Goal: Information Seeking & Learning: Learn about a topic

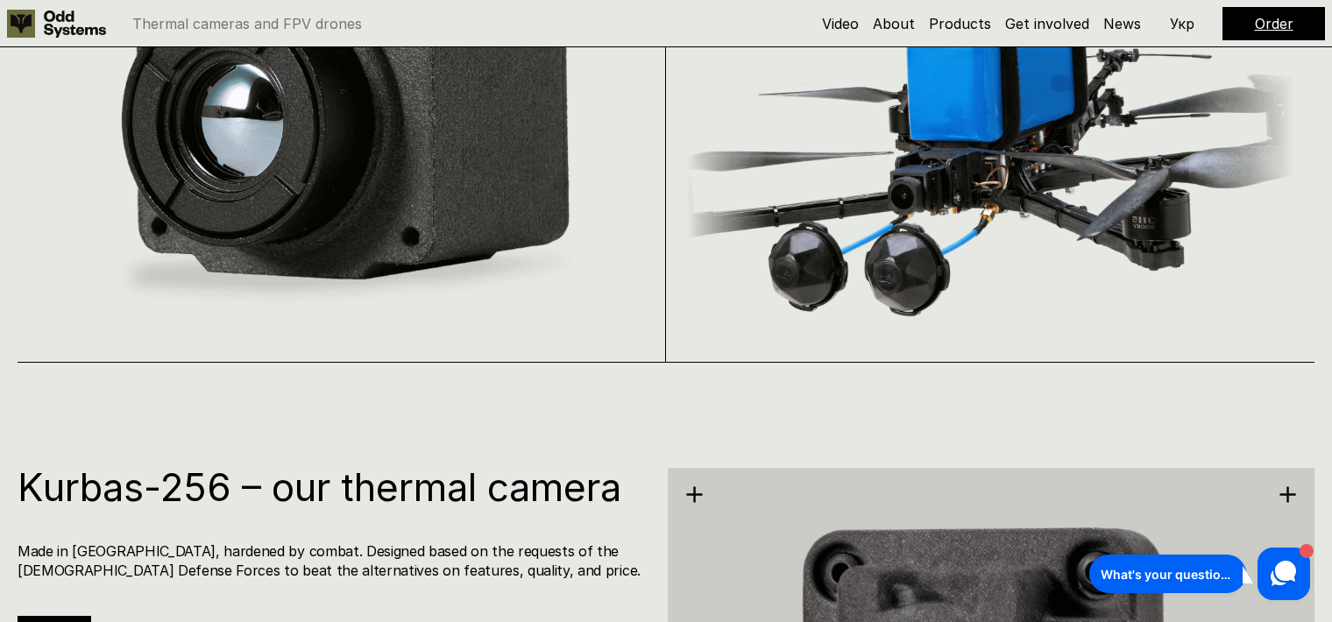
scroll to position [1917, 0]
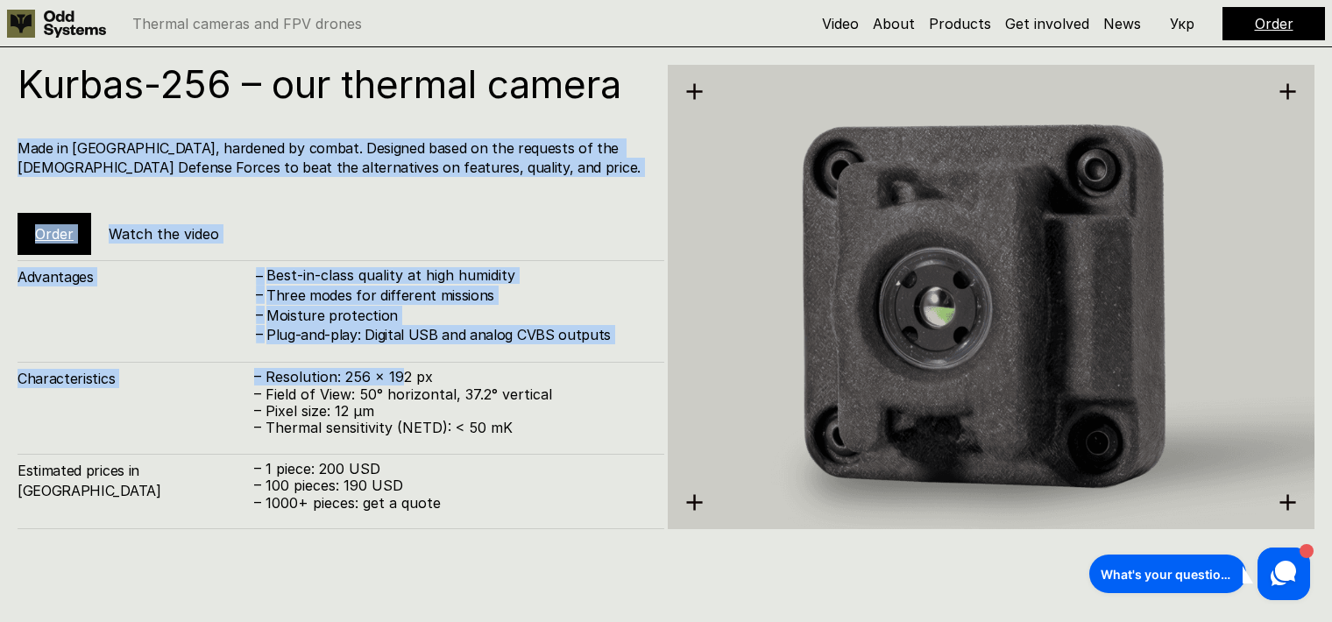
drag, startPoint x: 321, startPoint y: 271, endPoint x: 398, endPoint y: 374, distance: 129.0
click at [398, 255] on div "Kurbas-256 – our thermal camera Made in [GEOGRAPHIC_DATA], hardened by combat. …" at bounding box center [341, 160] width 647 height 190
click at [398, 374] on p "– Resolution: 256 x 192 px" at bounding box center [450, 377] width 392 height 17
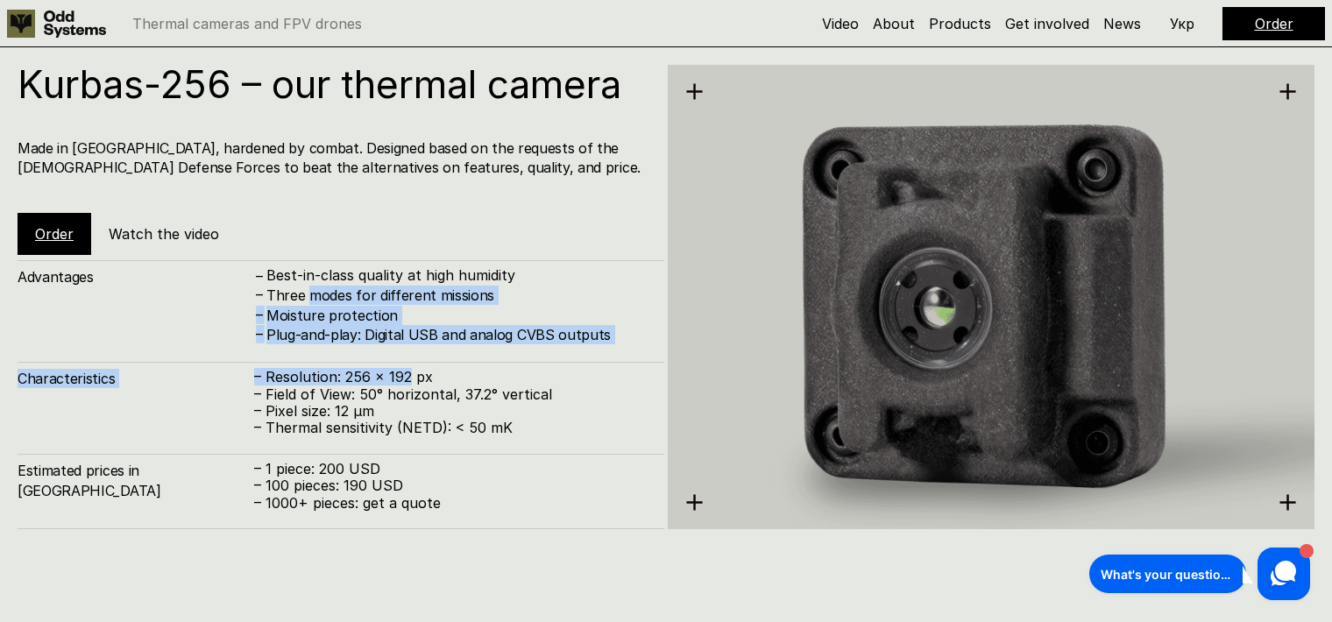
drag, startPoint x: 384, startPoint y: 359, endPoint x: 343, endPoint y: 284, distance: 85.9
click at [343, 286] on div "Advantages – Best-in-class quality at high humidity – Three modes for different…" at bounding box center [341, 394] width 647 height 269
click at [343, 286] on h4 "Three modes for different missions" at bounding box center [456, 295] width 380 height 19
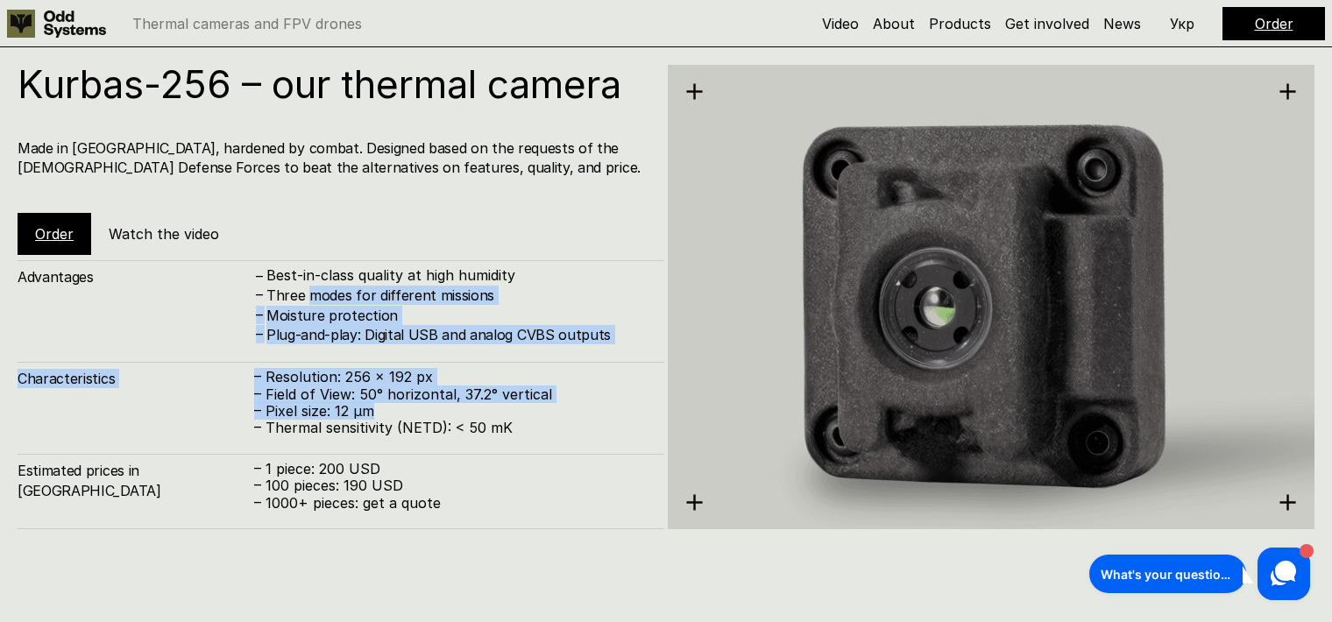
drag, startPoint x: 343, startPoint y: 284, endPoint x: 357, endPoint y: 414, distance: 131.3
click at [357, 305] on div "Three modes for different missions" at bounding box center [456, 295] width 380 height 19
click at [357, 415] on p "– Pixel size: 12 µm" at bounding box center [450, 411] width 392 height 17
drag, startPoint x: 357, startPoint y: 414, endPoint x: 300, endPoint y: 252, distance: 171.8
click at [300, 257] on div "Kurbas-256 – our thermal camera Made in [GEOGRAPHIC_DATA], hardened by combat. …" at bounding box center [341, 297] width 647 height 464
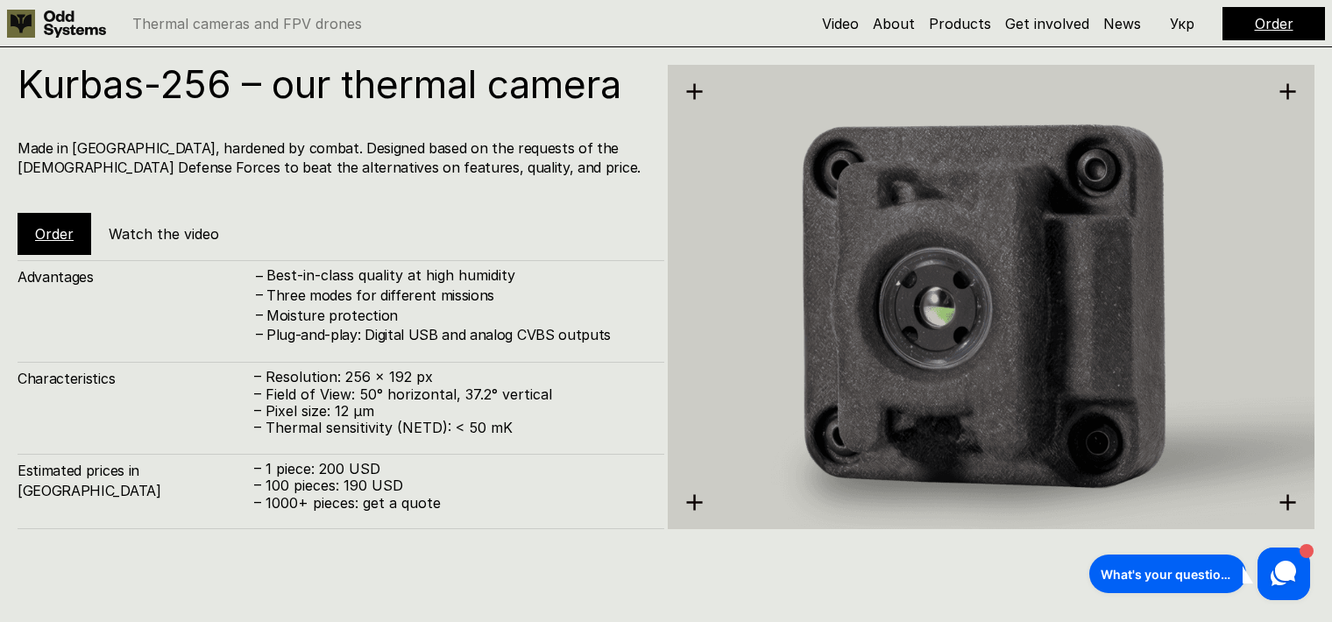
click at [300, 251] on div "Kurbas-256 – our thermal camera Made in [GEOGRAPHIC_DATA], hardened by combat. …" at bounding box center [341, 160] width 647 height 190
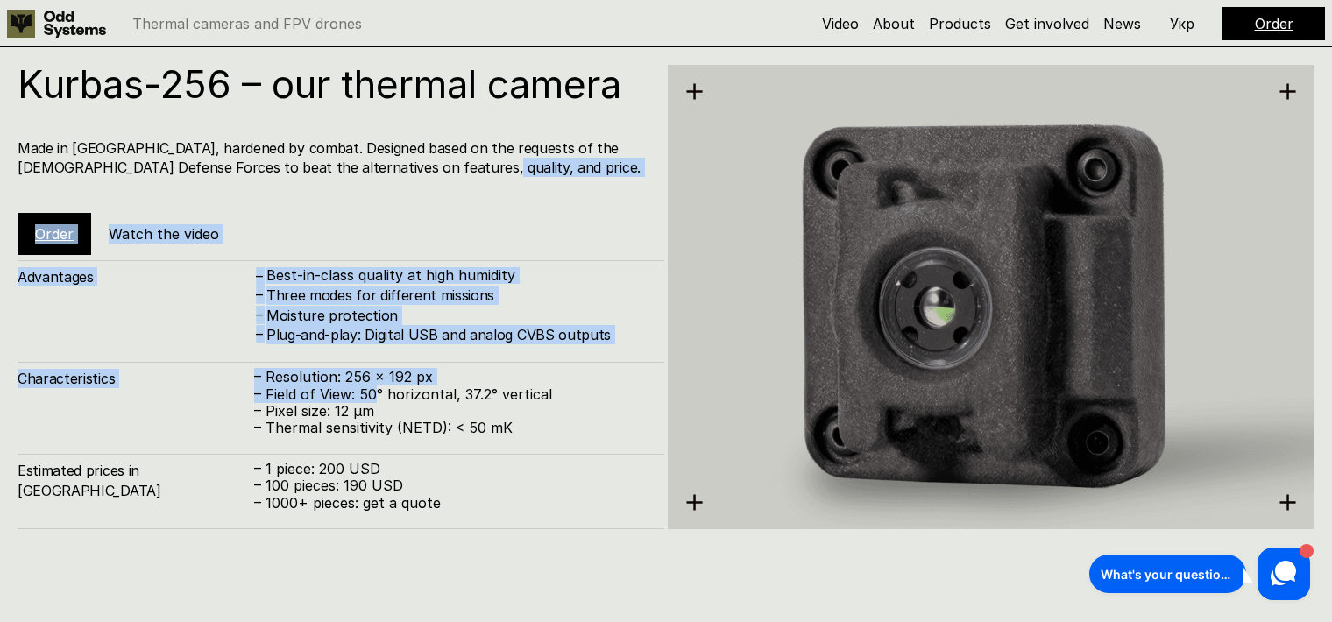
drag, startPoint x: 300, startPoint y: 251, endPoint x: 370, endPoint y: 385, distance: 150.1
click at [370, 255] on div "Kurbas-256 – our thermal camera Made in [GEOGRAPHIC_DATA], hardened by combat. …" at bounding box center [341, 160] width 647 height 190
click at [370, 386] on p "– Field of View: 50° horizontal, 37.2° vertical" at bounding box center [450, 394] width 392 height 17
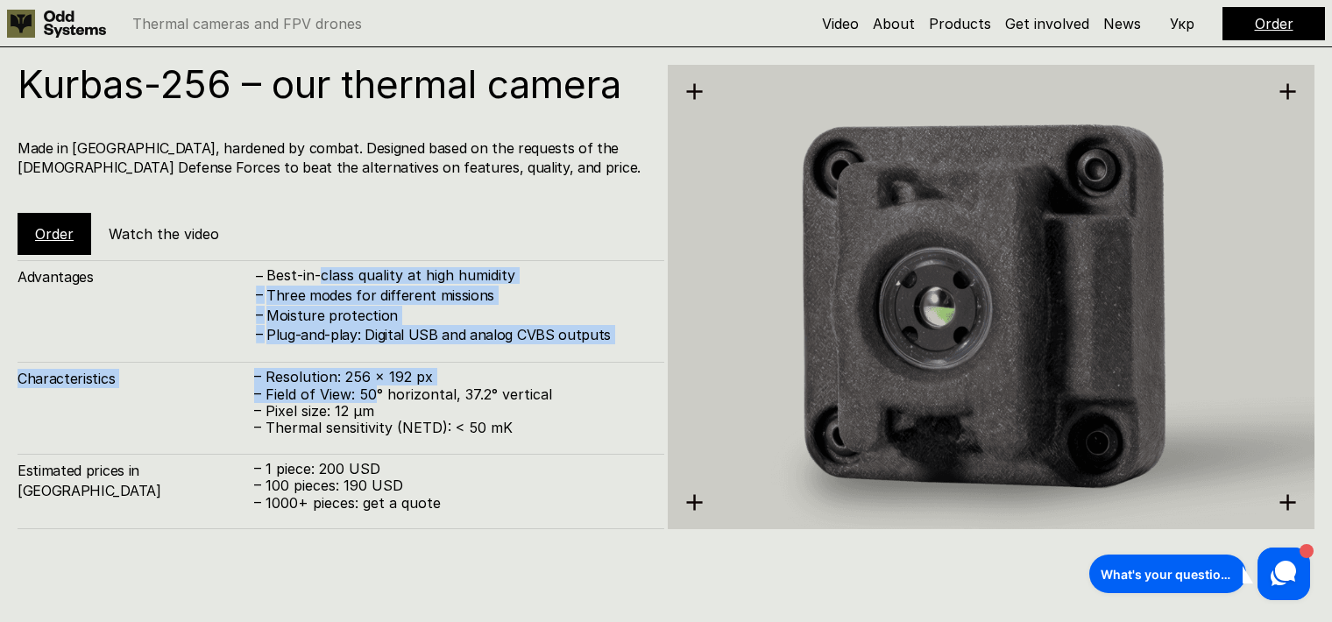
drag, startPoint x: 370, startPoint y: 385, endPoint x: 321, endPoint y: 273, distance: 121.6
click at [321, 273] on div "Advantages – Best-in-class quality at high humidity – Three modes for different…" at bounding box center [341, 394] width 647 height 269
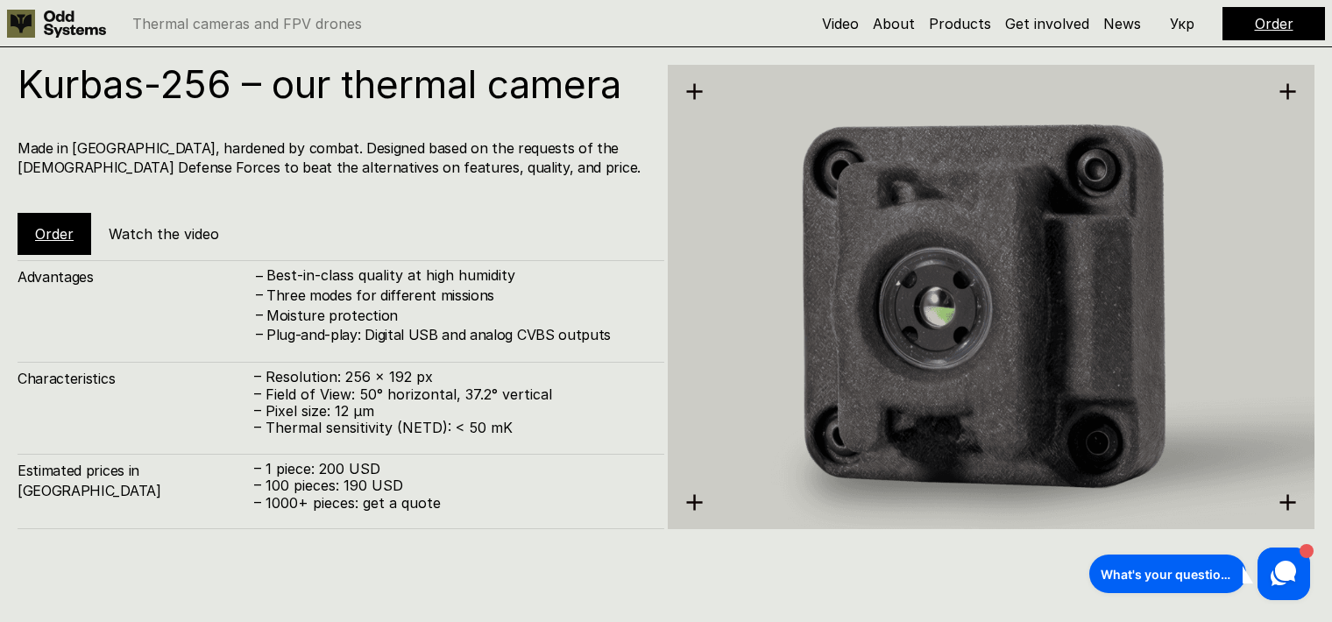
click at [321, 268] on p "Best-in-class quality at high humidity" at bounding box center [456, 275] width 380 height 17
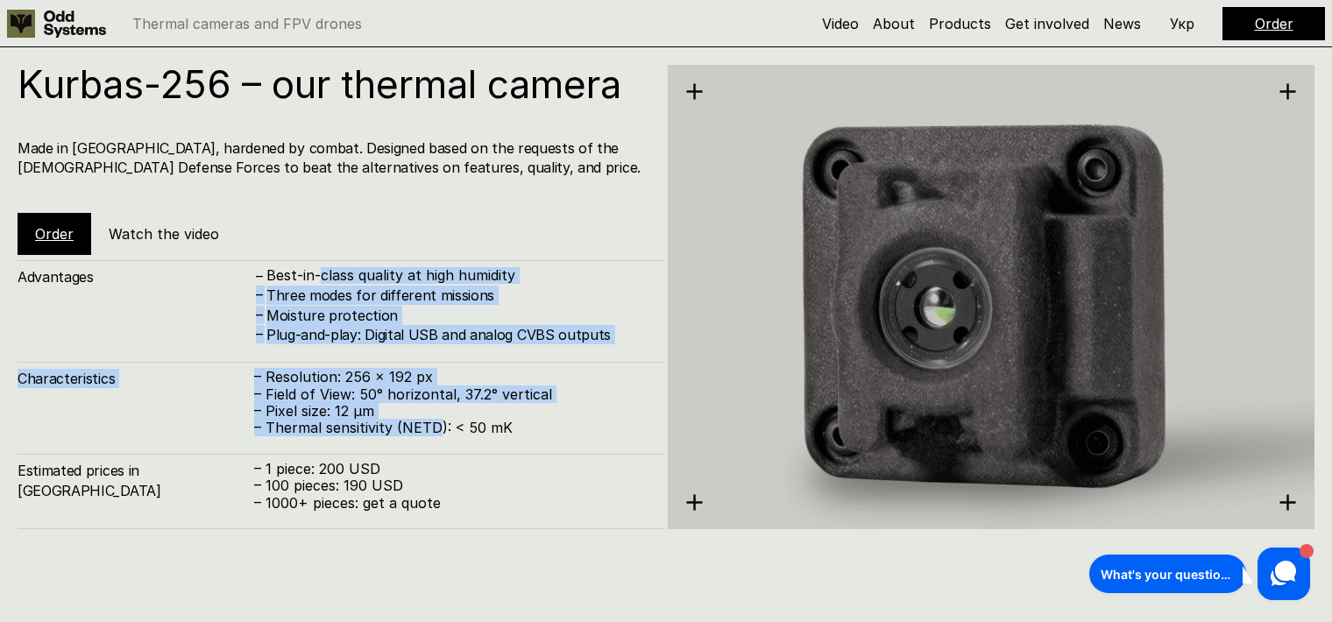
drag, startPoint x: 321, startPoint y: 268, endPoint x: 402, endPoint y: 419, distance: 171.3
click at [402, 284] on div "Best-in-class quality at high humidity" at bounding box center [456, 275] width 380 height 17
click at [402, 420] on p "– Thermal sensitivity (NETD): < 50 mK" at bounding box center [450, 428] width 392 height 17
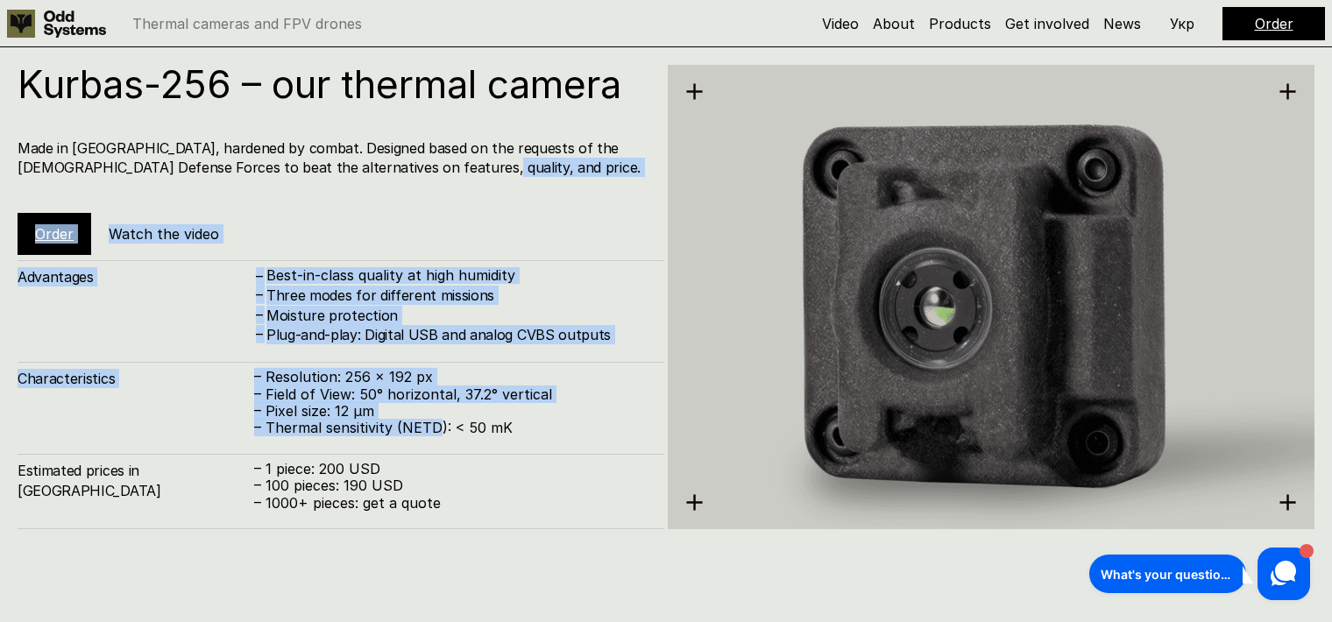
drag, startPoint x: 402, startPoint y: 419, endPoint x: 314, endPoint y: 223, distance: 215.3
click at [314, 223] on div "Kurbas-256 – our thermal camera Made in [GEOGRAPHIC_DATA], hardened by combat. …" at bounding box center [341, 297] width 647 height 464
click at [314, 223] on div "Kurbas-256 – our thermal camera Made in [GEOGRAPHIC_DATA], hardened by combat. …" at bounding box center [341, 160] width 647 height 190
drag, startPoint x: 314, startPoint y: 223, endPoint x: 432, endPoint y: 446, distance: 252.8
click at [432, 255] on div "Kurbas-256 – our thermal camera Made in [GEOGRAPHIC_DATA], hardened by combat. …" at bounding box center [341, 160] width 647 height 190
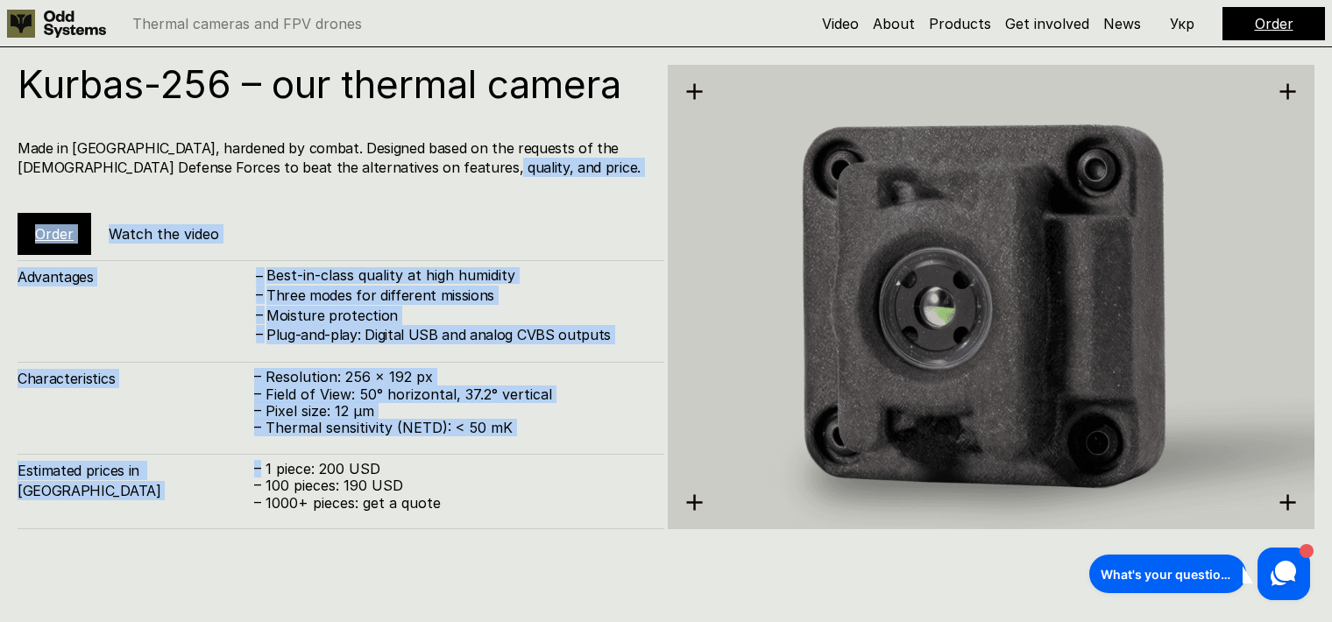
click at [432, 446] on div "Advantages – Best-in-class quality at high humidity – Three modes for different…" at bounding box center [341, 394] width 647 height 269
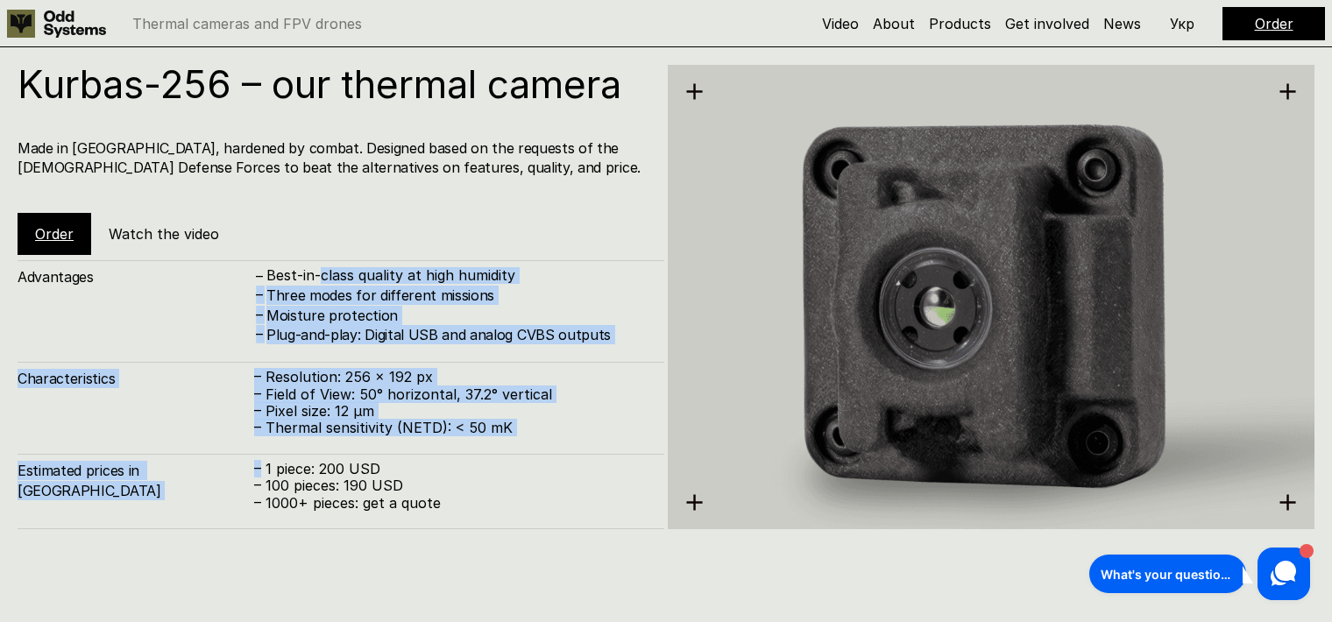
drag, startPoint x: 399, startPoint y: 387, endPoint x: 337, endPoint y: 269, distance: 133.6
click at [338, 272] on div "Advantages – Best-in-class quality at high humidity – Three modes for different…" at bounding box center [341, 394] width 647 height 269
click at [337, 268] on p "Best-in-class quality at high humidity" at bounding box center [456, 275] width 380 height 17
drag, startPoint x: 337, startPoint y: 268, endPoint x: 435, endPoint y: 477, distance: 230.4
click at [435, 284] on div "Best-in-class quality at high humidity" at bounding box center [456, 275] width 380 height 17
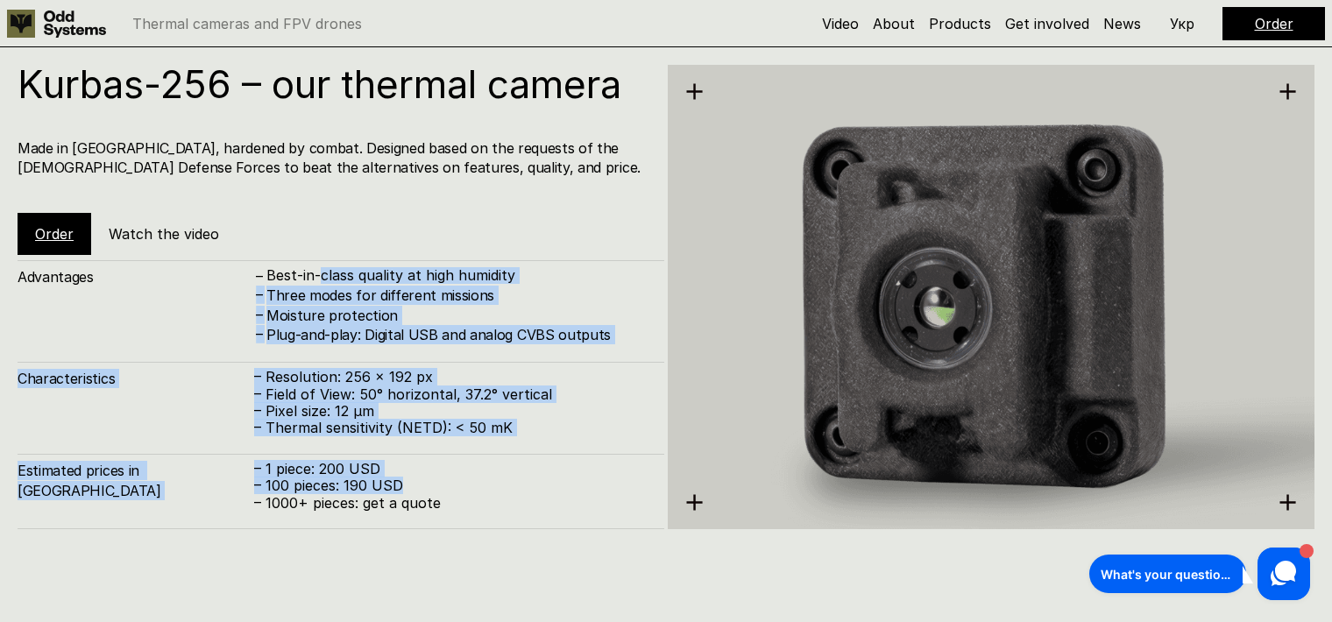
click at [435, 477] on p "– 100 pieces: 190 USD" at bounding box center [450, 485] width 392 height 17
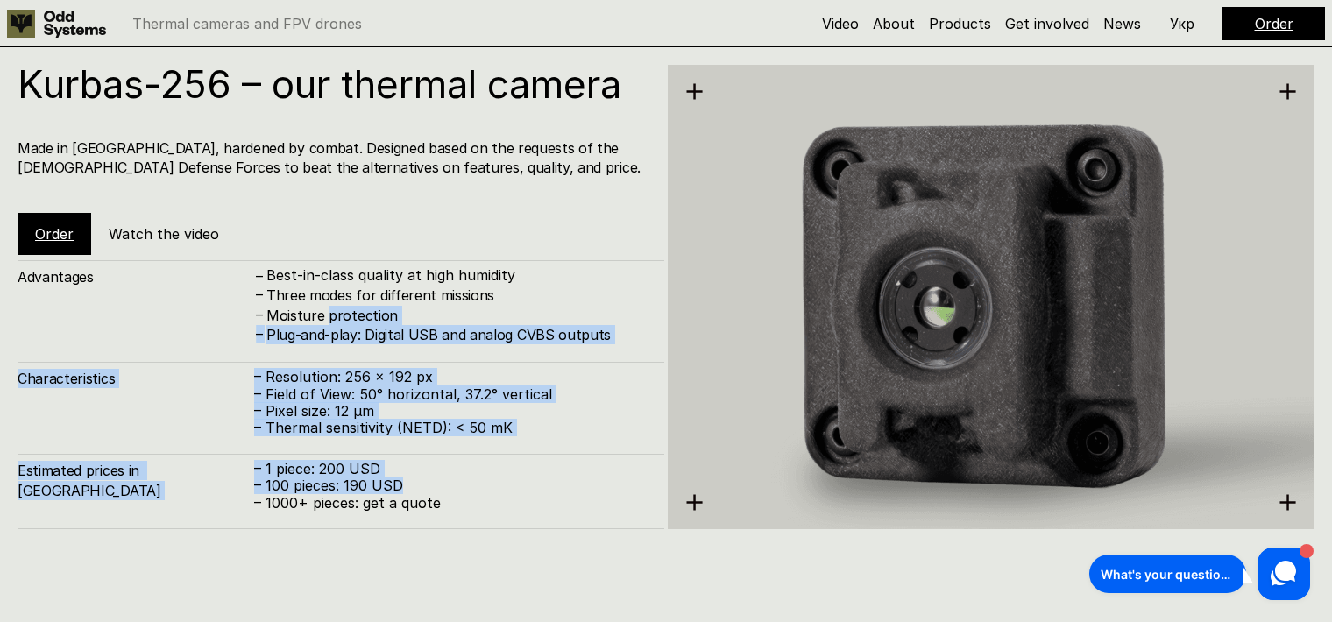
drag, startPoint x: 435, startPoint y: 477, endPoint x: 352, endPoint y: 281, distance: 212.3
click at [352, 286] on div "Advantages – Best-in-class quality at high humidity – Three modes for different…" at bounding box center [341, 394] width 647 height 269
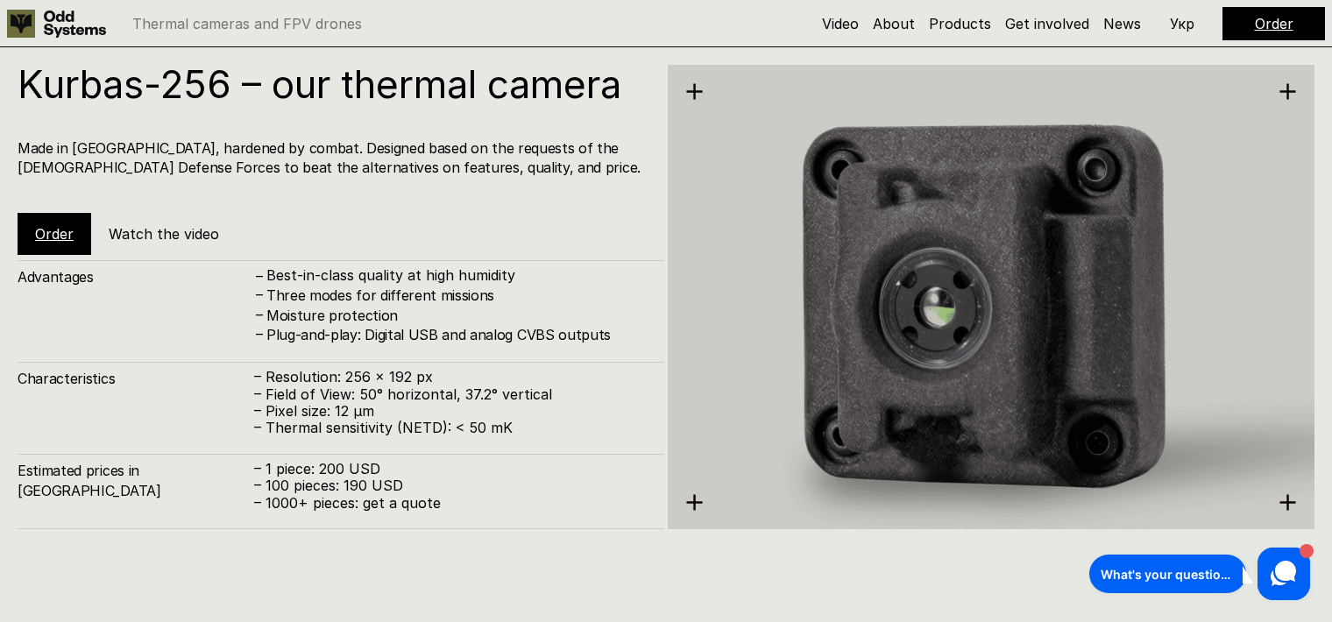
click at [351, 280] on p "Best-in-class quality at high humidity" at bounding box center [456, 275] width 380 height 17
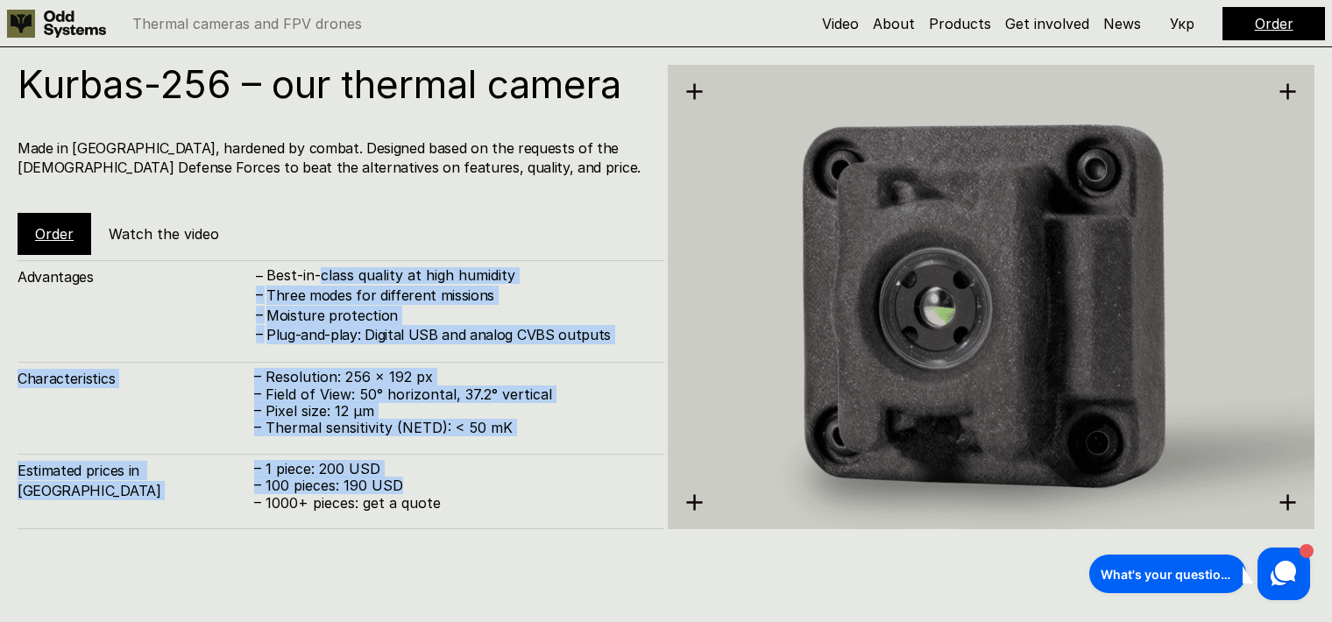
drag, startPoint x: 351, startPoint y: 280, endPoint x: 450, endPoint y: 482, distance: 224.5
click at [450, 284] on div "Best-in-class quality at high humidity" at bounding box center [456, 275] width 380 height 17
click at [450, 482] on p "– 100 pieces: 190 USD" at bounding box center [450, 485] width 392 height 17
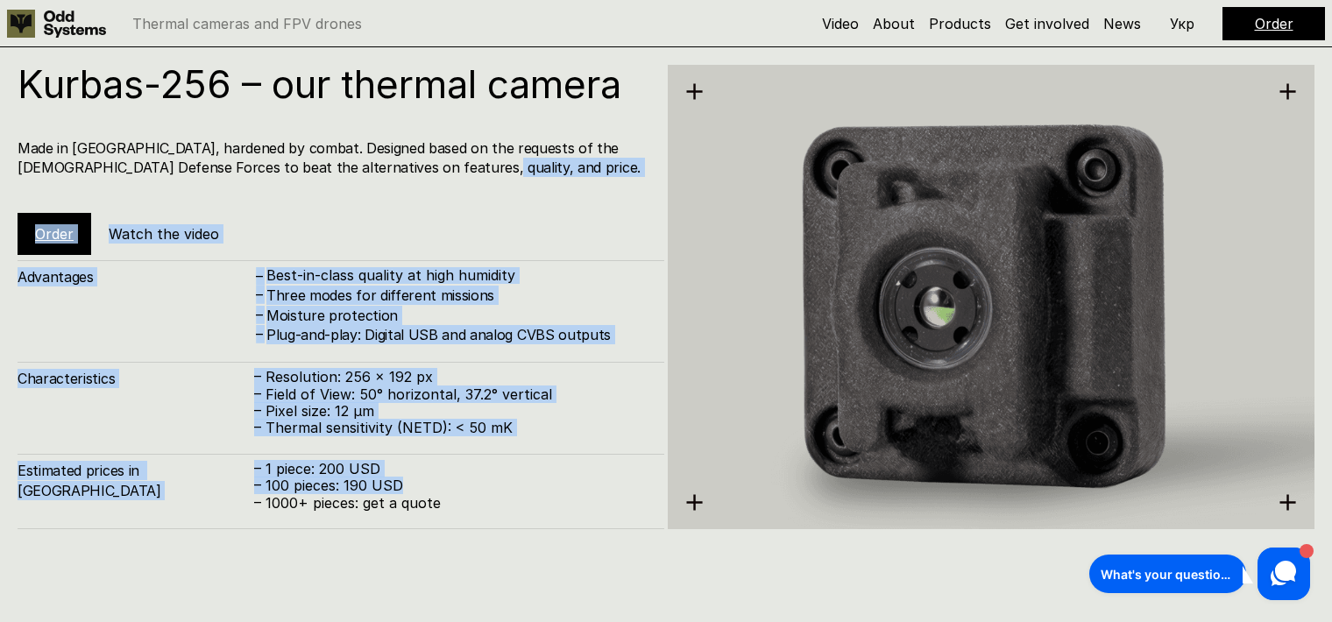
drag, startPoint x: 450, startPoint y: 482, endPoint x: 331, endPoint y: 223, distance: 284.6
click at [332, 228] on div "Kurbas-256 – our thermal camera Made in [GEOGRAPHIC_DATA], hardened by combat. …" at bounding box center [341, 297] width 647 height 464
click at [331, 223] on div "Kurbas-256 – our thermal camera Made in [GEOGRAPHIC_DATA], hardened by combat. …" at bounding box center [341, 160] width 647 height 190
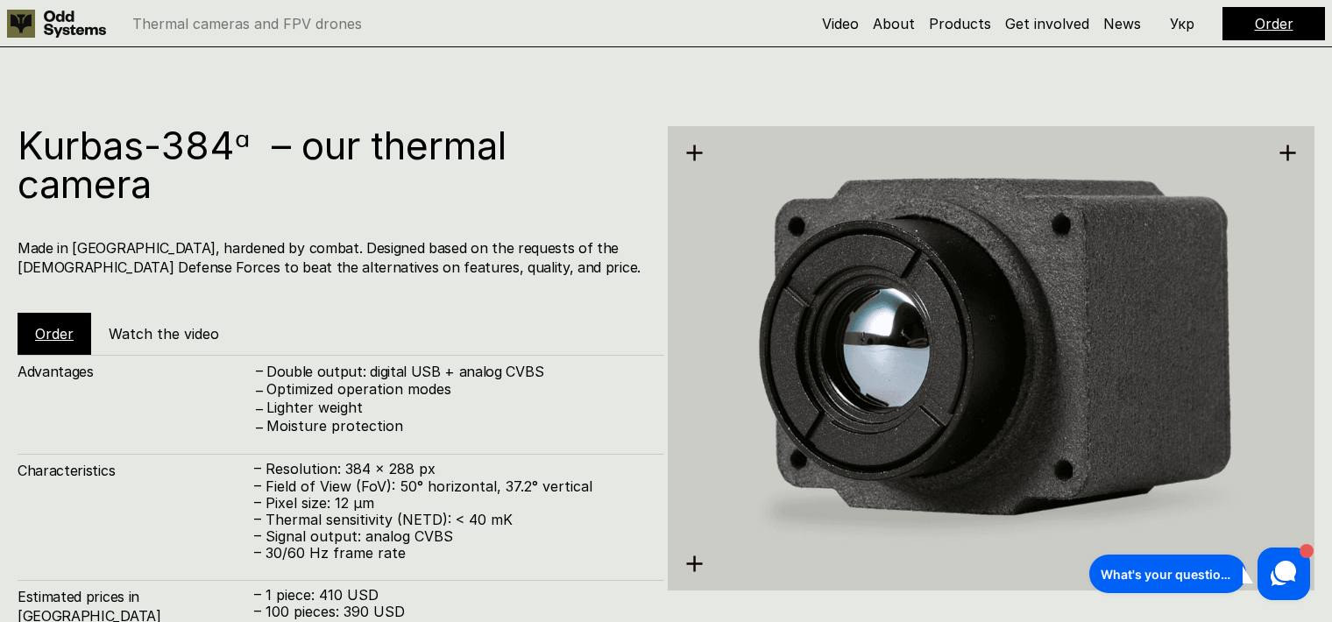
scroll to position [2523, 0]
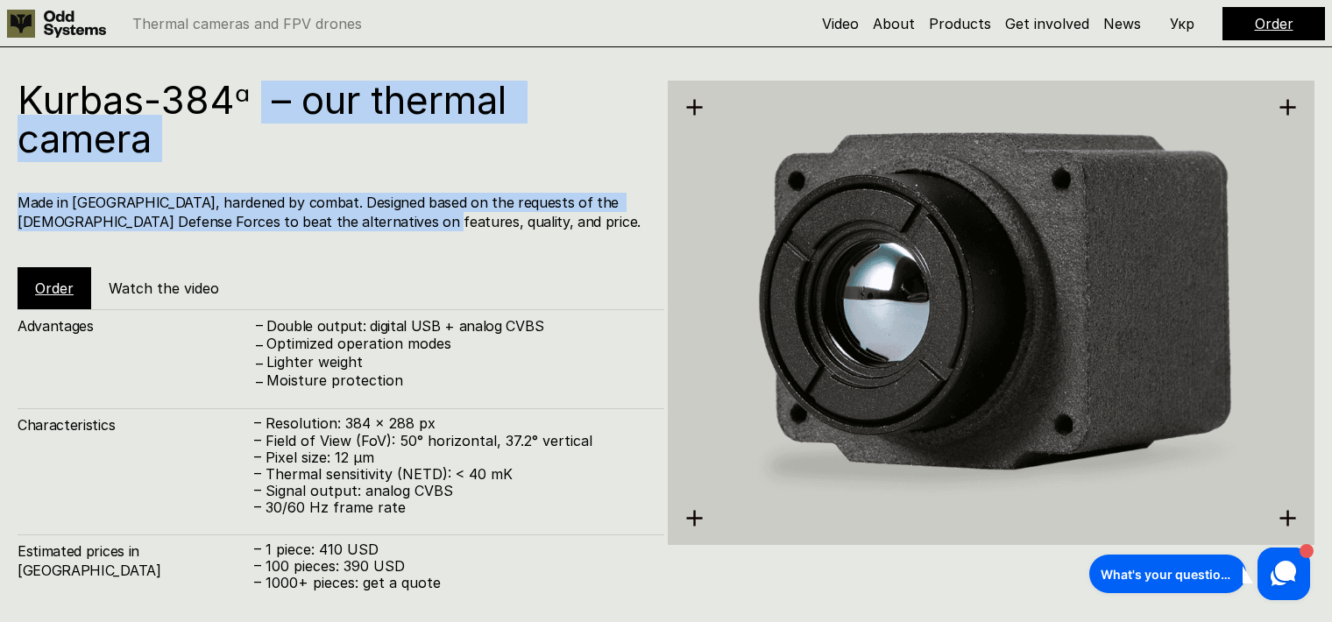
drag, startPoint x: 341, startPoint y: 229, endPoint x: 260, endPoint y: 103, distance: 149.0
click at [261, 104] on div "Kurbas-384ᵅ – our thermal camera Made in [GEOGRAPHIC_DATA], hardened by combat.…" at bounding box center [341, 195] width 647 height 229
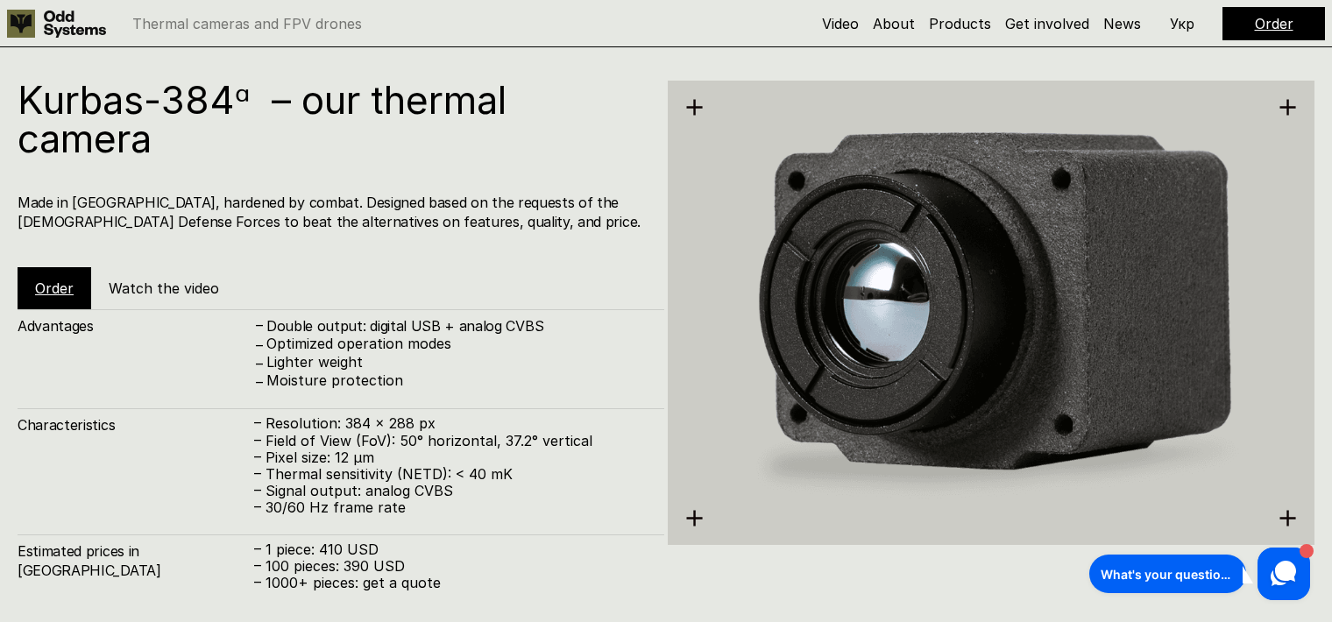
click at [259, 103] on h1 "Kurbas-384ᵅ – our thermal camera" at bounding box center [332, 119] width 629 height 77
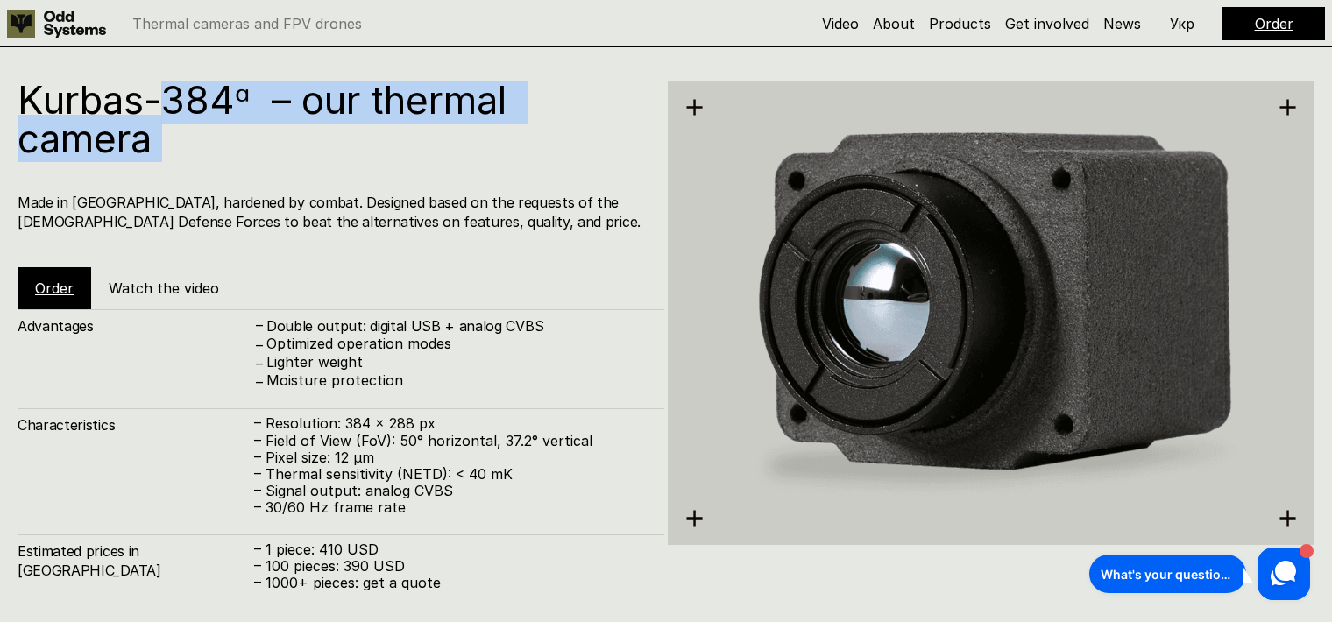
drag, startPoint x: 259, startPoint y: 103, endPoint x: 395, endPoint y: 268, distance: 213.5
click at [395, 268] on div "Kurbas-384ᵅ – our thermal camera Made in [GEOGRAPHIC_DATA], hardened by combat.…" at bounding box center [341, 195] width 647 height 229
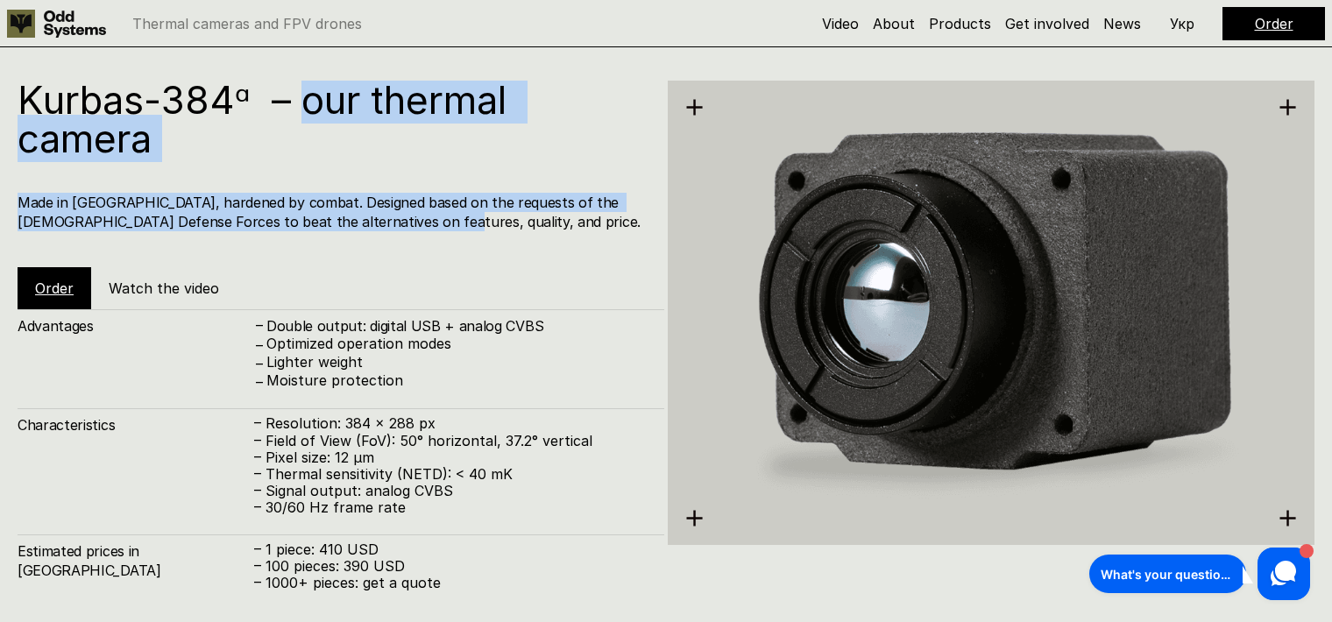
drag, startPoint x: 300, startPoint y: 110, endPoint x: 363, endPoint y: 220, distance: 125.9
click at [363, 220] on div "Kurbas-384ᵅ – our thermal camera Made in [GEOGRAPHIC_DATA], hardened by combat.…" at bounding box center [341, 195] width 647 height 229
click at [363, 220] on h4 "Made in [GEOGRAPHIC_DATA], hardened by combat. Designed based on the requests o…" at bounding box center [332, 212] width 629 height 39
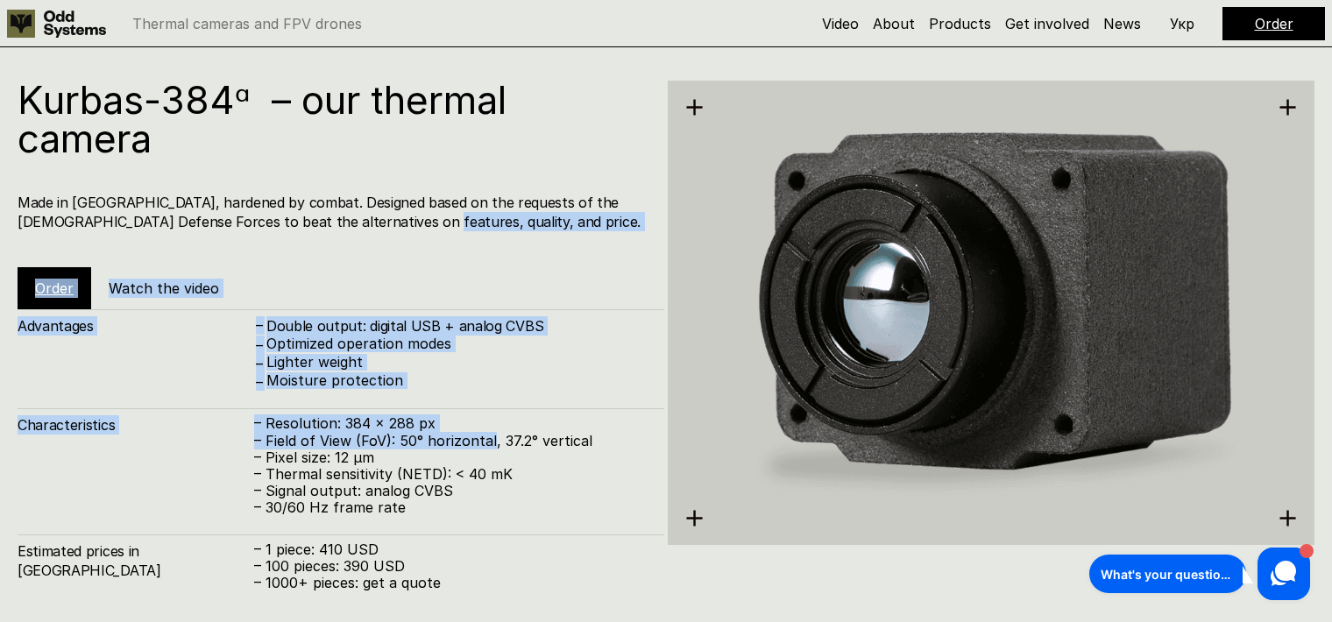
drag, startPoint x: 363, startPoint y: 220, endPoint x: 455, endPoint y: 442, distance: 240.8
click at [455, 309] on div "Kurbas-384ᵅ – our thermal camera Made in [GEOGRAPHIC_DATA], hardened by combat.…" at bounding box center [341, 195] width 647 height 229
click at [455, 442] on p "– Field of View (FoV): 50° horizontal, 37.2° vertical" at bounding box center [450, 441] width 392 height 17
drag, startPoint x: 455, startPoint y: 442, endPoint x: 366, endPoint y: 280, distance: 184.6
click at [366, 280] on div "Kurbas-384ᵅ – our thermal camera Made in [GEOGRAPHIC_DATA], hardened by combat.…" at bounding box center [341, 313] width 647 height 464
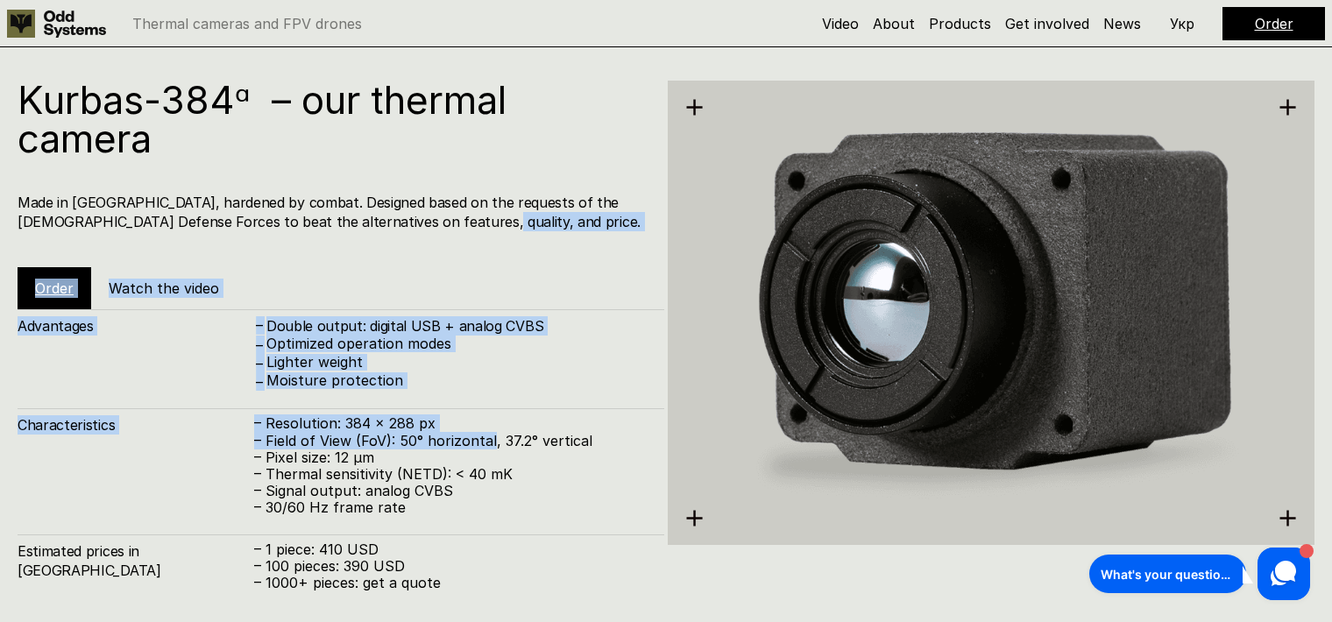
click at [371, 317] on h4 "Double output: digital USB + analog CVBS" at bounding box center [456, 325] width 380 height 19
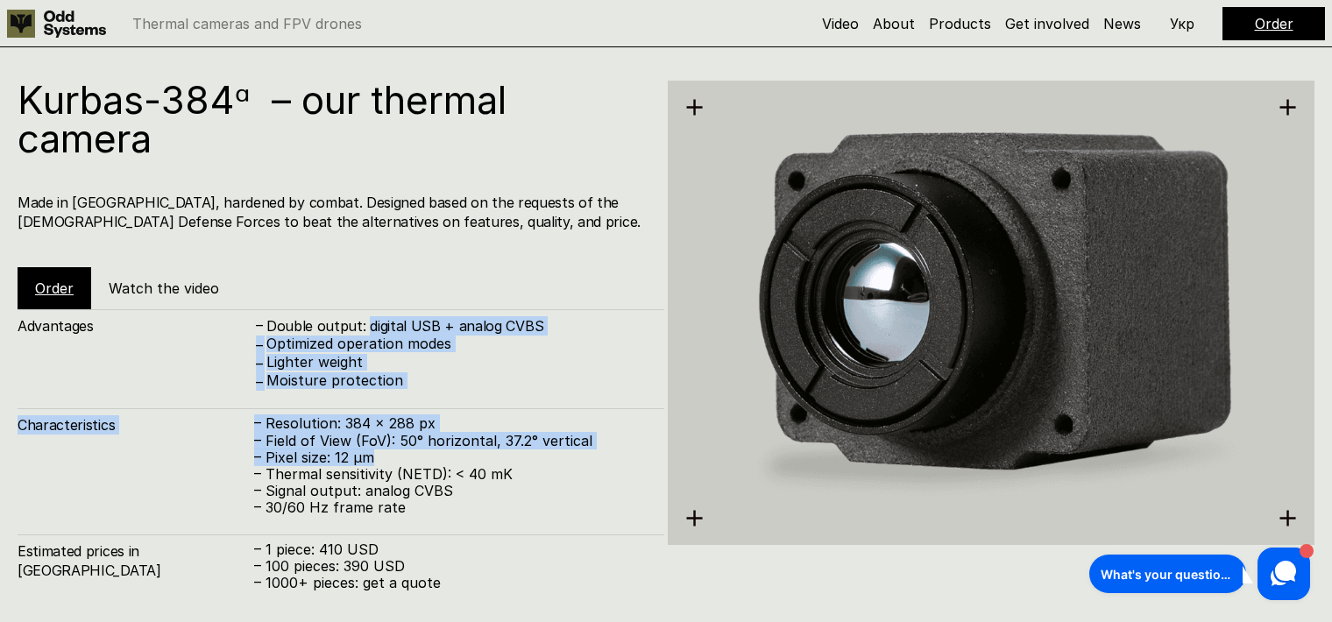
drag, startPoint x: 371, startPoint y: 317, endPoint x: 432, endPoint y: 456, distance: 152.2
click at [432, 336] on div "Double output: digital USB + analog CVBS" at bounding box center [456, 325] width 380 height 19
click at [432, 456] on p "– Pixel size: 12 µm" at bounding box center [450, 457] width 392 height 17
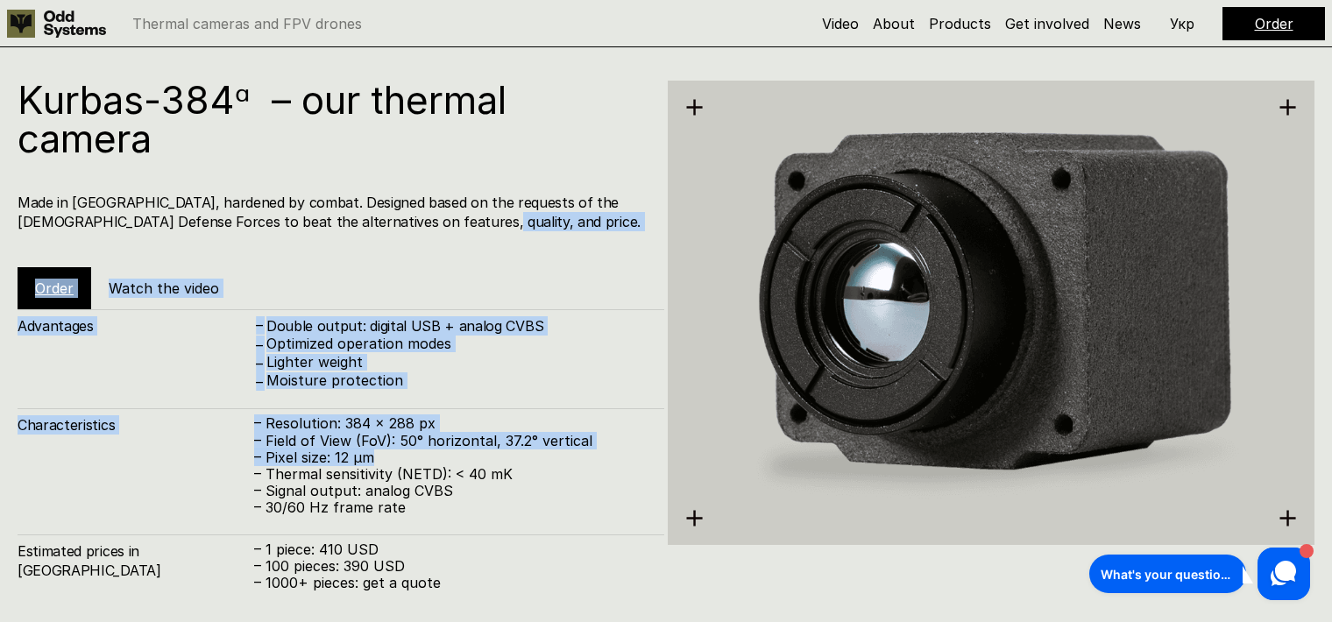
drag, startPoint x: 432, startPoint y: 456, endPoint x: 348, endPoint y: 282, distance: 193.6
click at [348, 282] on div "Kurbas-384ᵅ – our thermal camera Made in [GEOGRAPHIC_DATA], hardened by combat.…" at bounding box center [341, 313] width 647 height 464
click at [345, 273] on div "Kurbas-384ᵅ – our thermal camera Made in [GEOGRAPHIC_DATA], hardened by combat.…" at bounding box center [341, 195] width 647 height 229
drag, startPoint x: 345, startPoint y: 273, endPoint x: 437, endPoint y: 476, distance: 222.3
click at [437, 309] on div "Kurbas-384ᵅ – our thermal camera Made in [GEOGRAPHIC_DATA], hardened by combat.…" at bounding box center [341, 195] width 647 height 229
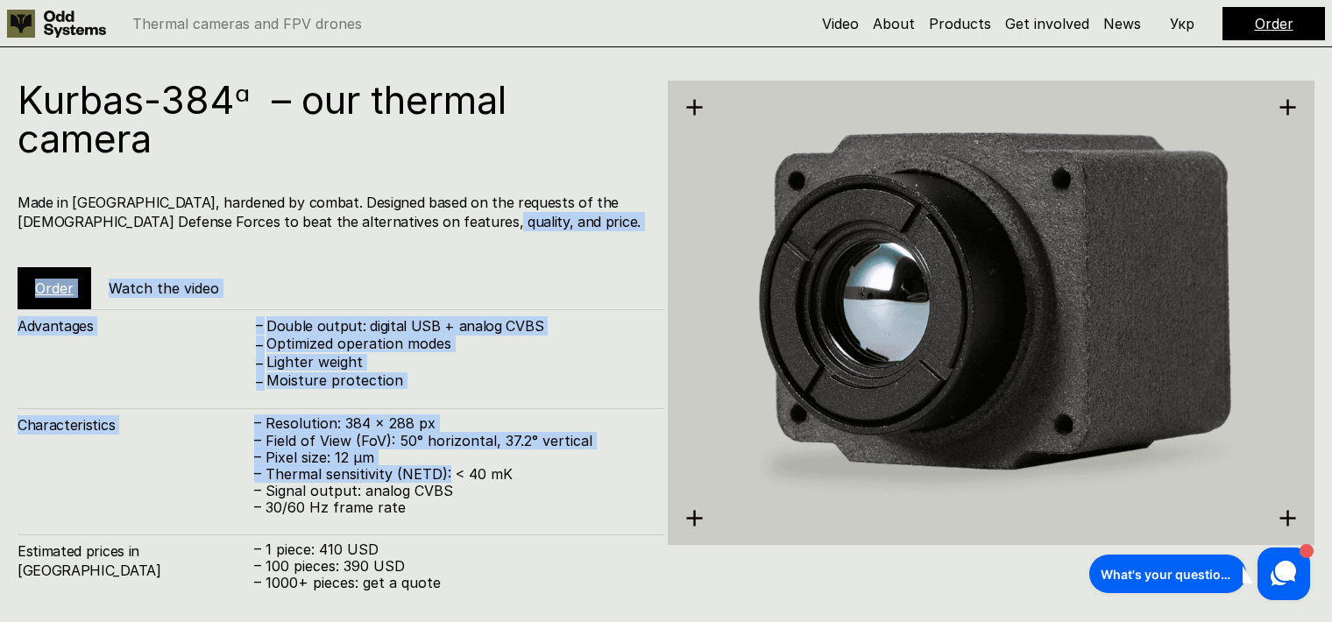
click at [437, 476] on p "– Thermal sensitivity (NETD): < 40 mK" at bounding box center [450, 474] width 392 height 17
drag, startPoint x: 437, startPoint y: 476, endPoint x: 355, endPoint y: 282, distance: 210.4
click at [355, 283] on div "Kurbas-384ᵅ – our thermal camera Made in [GEOGRAPHIC_DATA], hardened by combat.…" at bounding box center [341, 313] width 647 height 464
click at [355, 282] on div "Kurbas-384ᵅ – our thermal camera Made in [GEOGRAPHIC_DATA], hardened by combat.…" at bounding box center [341, 195] width 647 height 229
drag, startPoint x: 355, startPoint y: 282, endPoint x: 447, endPoint y: 500, distance: 236.7
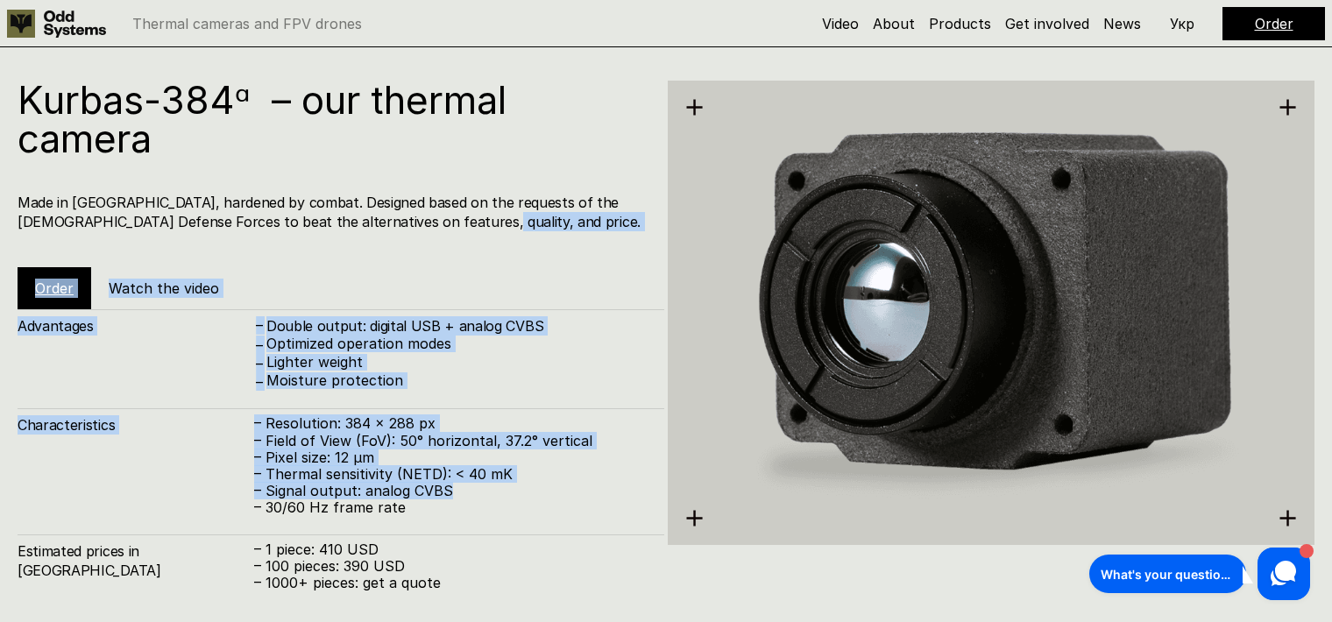
click at [447, 309] on div "Kurbas-384ᵅ – our thermal camera Made in [GEOGRAPHIC_DATA], hardened by combat.…" at bounding box center [341, 195] width 647 height 229
click at [447, 500] on p "– 30/60 Hz frame rate" at bounding box center [450, 507] width 392 height 17
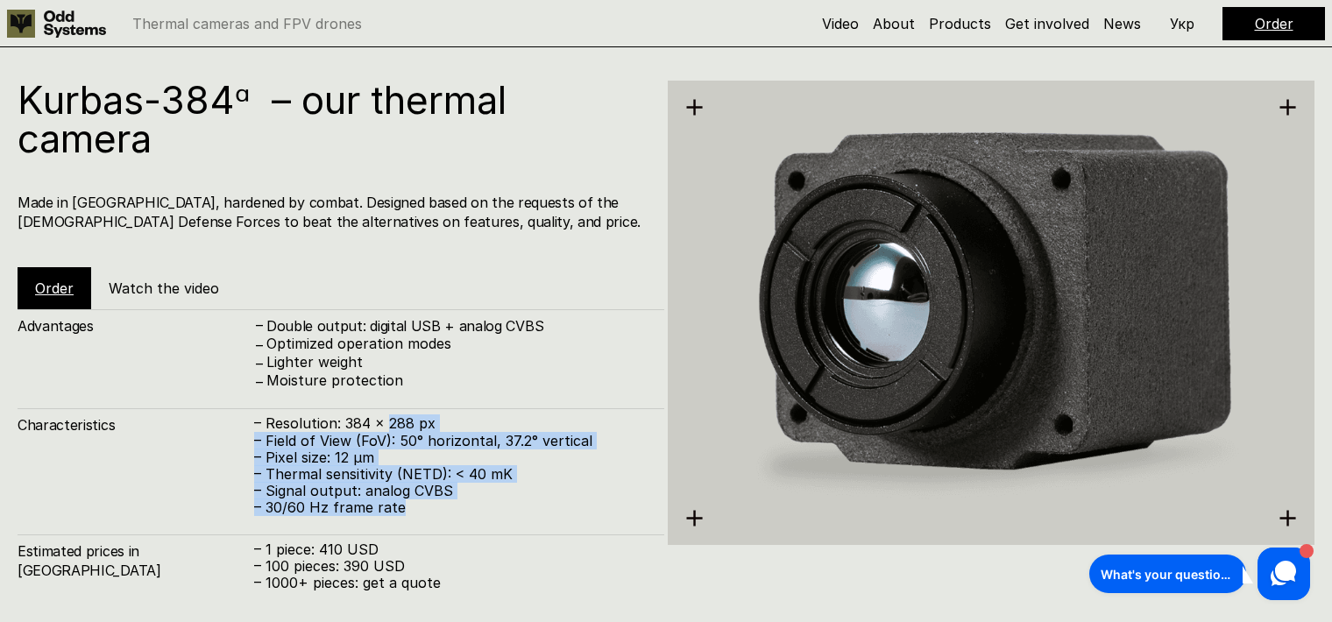
drag, startPoint x: 447, startPoint y: 500, endPoint x: 399, endPoint y: 382, distance: 127.4
click at [404, 399] on div "Advantages – Double output: digital USB + analog CVBS – Optimized operation mod…" at bounding box center [341, 459] width 647 height 300
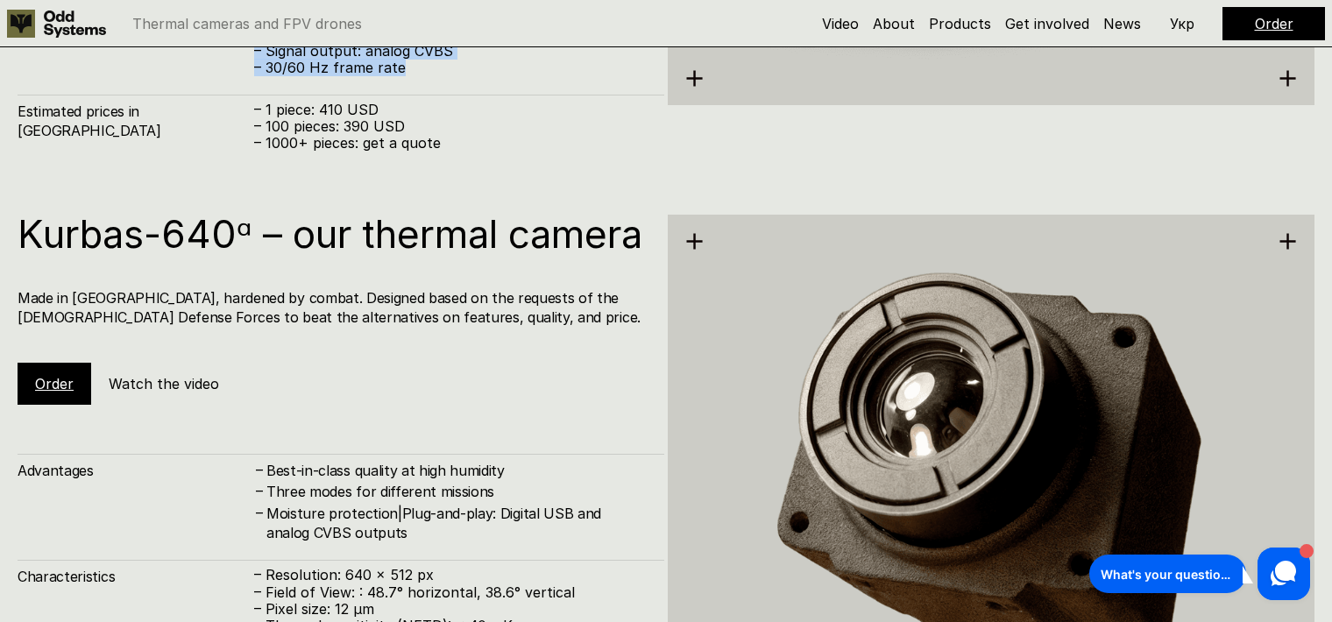
scroll to position [3028, 0]
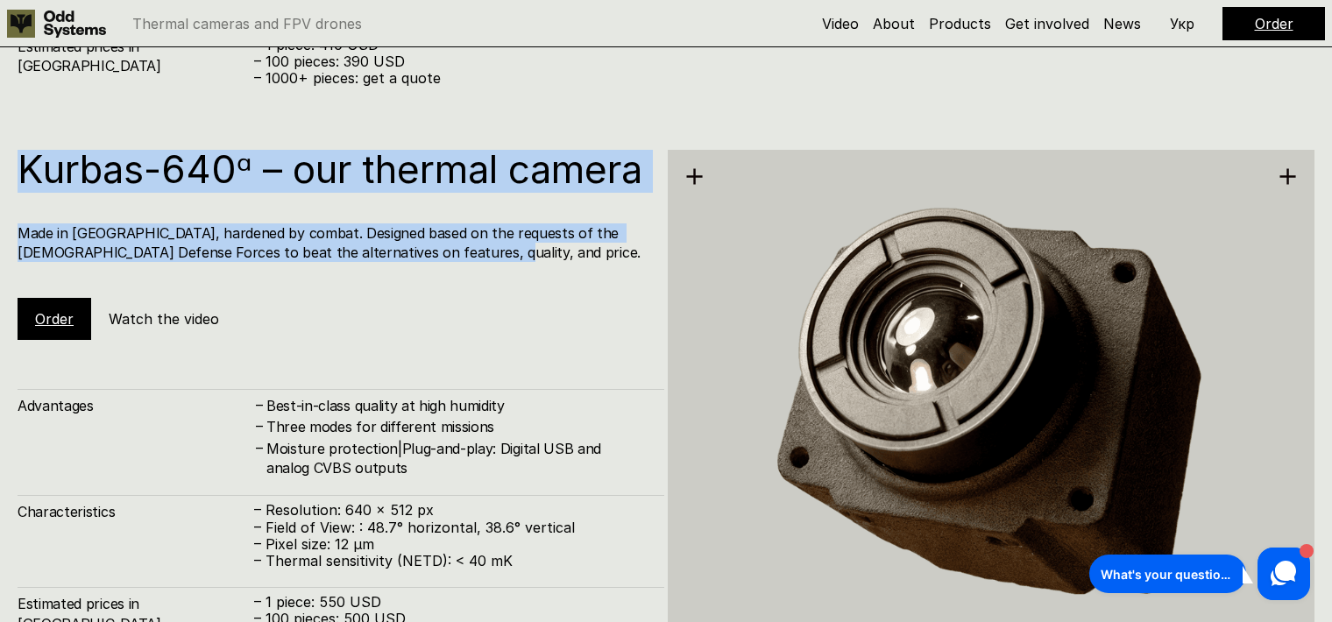
drag, startPoint x: 314, startPoint y: 173, endPoint x: 299, endPoint y: 132, distance: 44.1
click at [299, 150] on div "Kurbas-640ᵅ – our thermal camera Made in [GEOGRAPHIC_DATA], hardened by combat.…" at bounding box center [341, 245] width 647 height 190
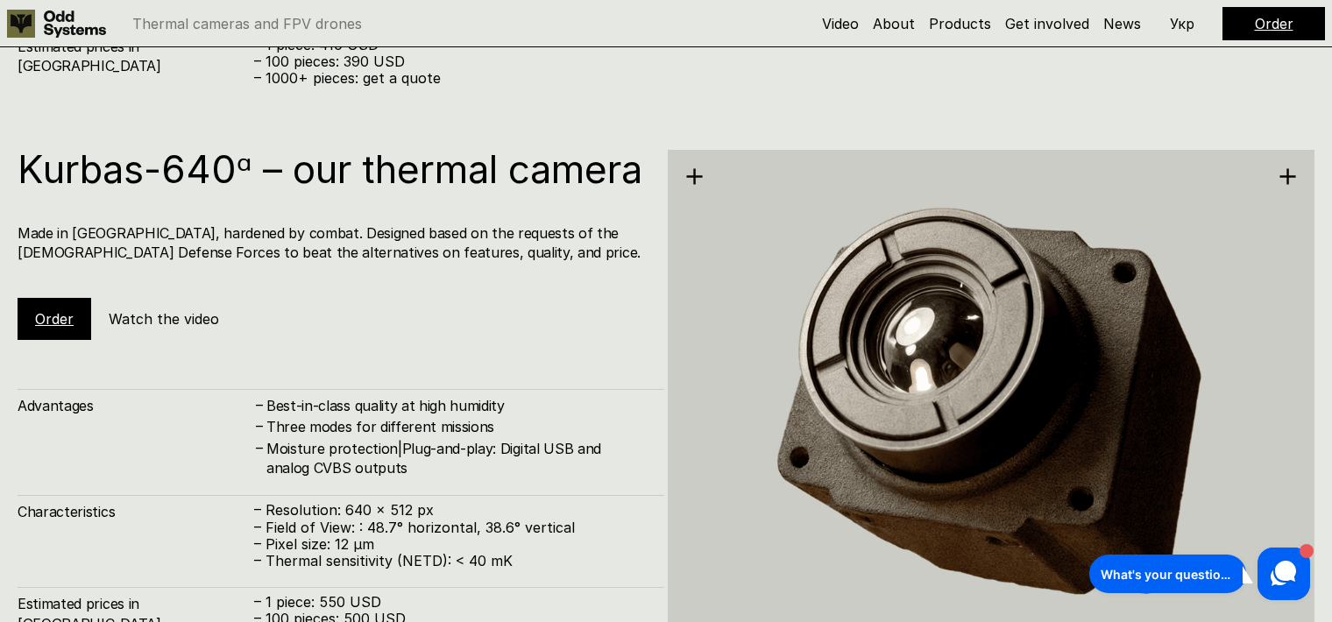
click at [299, 132] on div "Kurbas-640ᵅ – our thermal camera Made in [GEOGRAPHIC_DATA], hardened by combat.…" at bounding box center [666, 404] width 1332 height 622
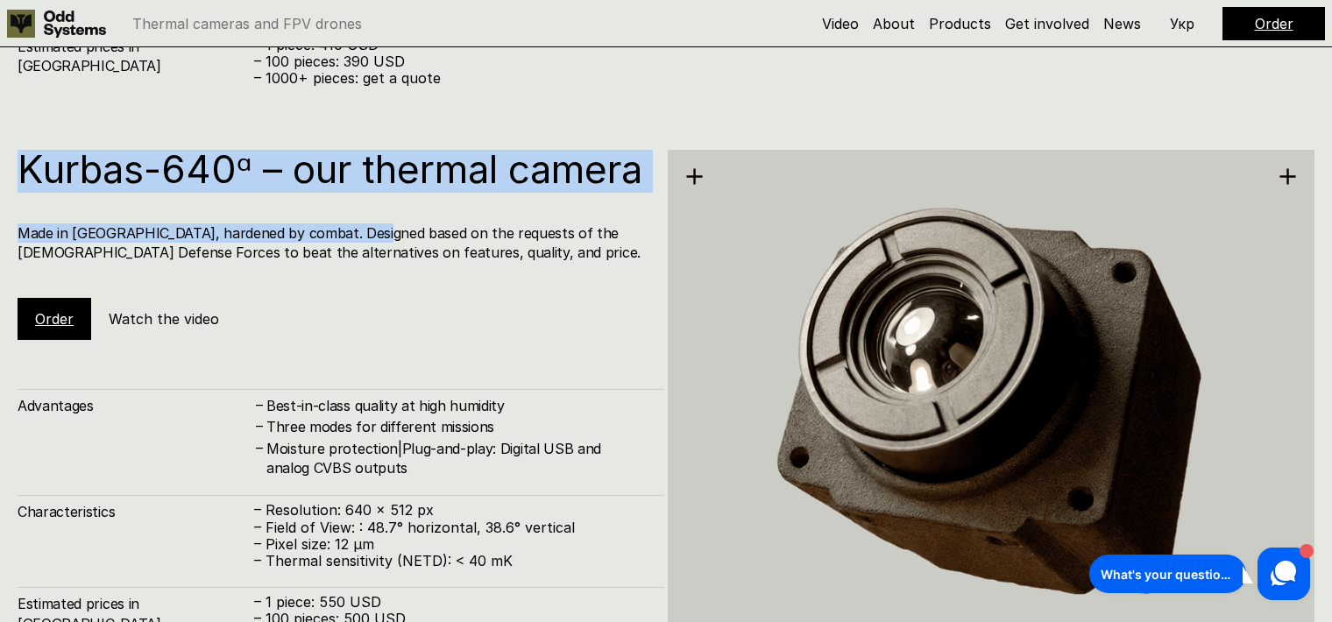
drag, startPoint x: 299, startPoint y: 132, endPoint x: 369, endPoint y: 280, distance: 163.8
click at [369, 280] on div "Kurbas-640ᵅ – our thermal camera Made in [GEOGRAPHIC_DATA], hardened by combat.…" at bounding box center [666, 404] width 1332 height 622
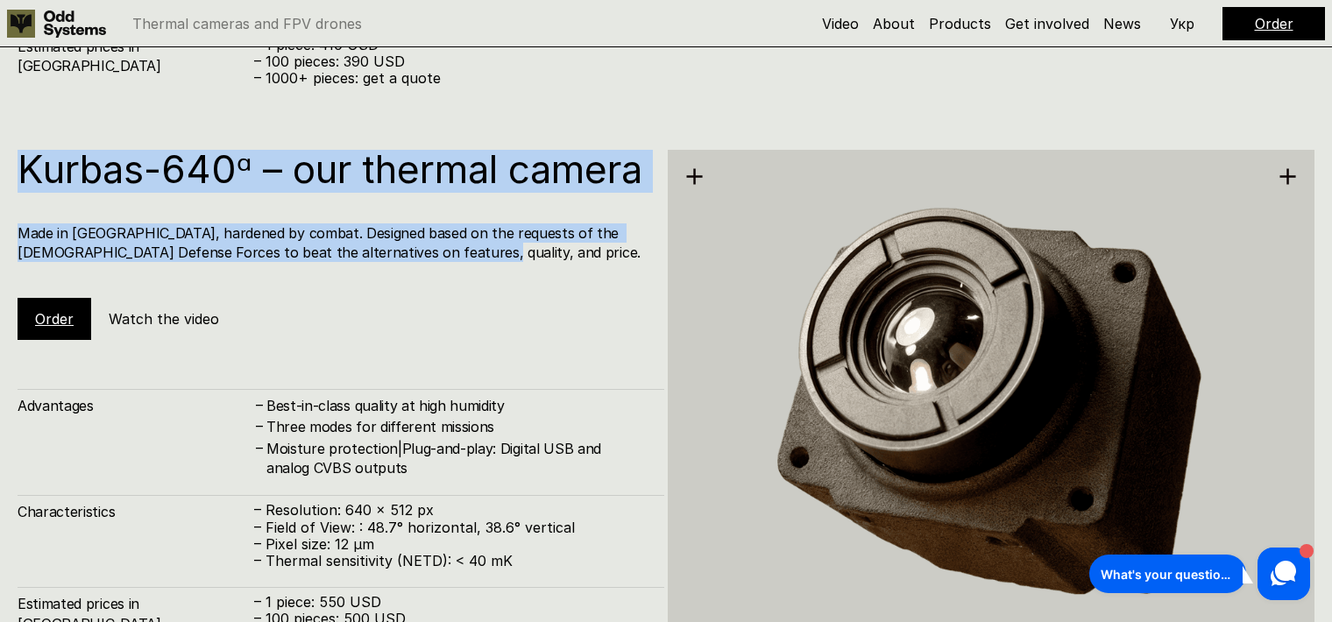
click at [369, 263] on h4 "Made in [GEOGRAPHIC_DATA], hardened by combat. Designed based on the requests o…" at bounding box center [332, 242] width 629 height 39
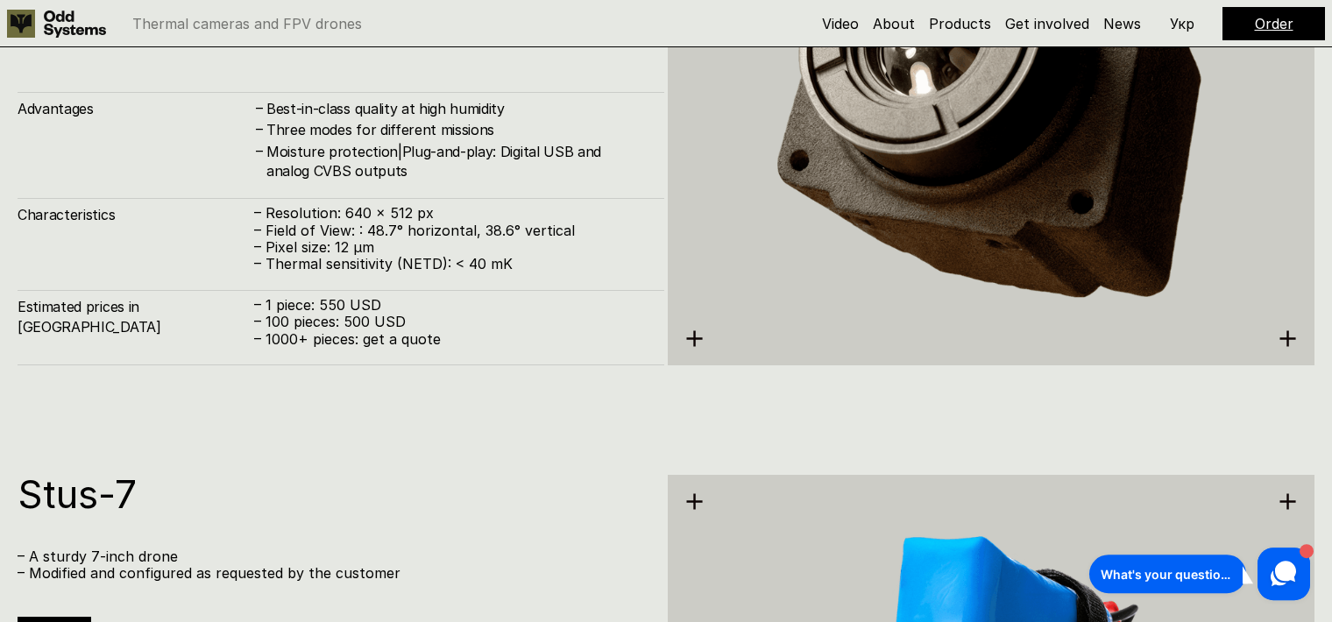
scroll to position [3330, 0]
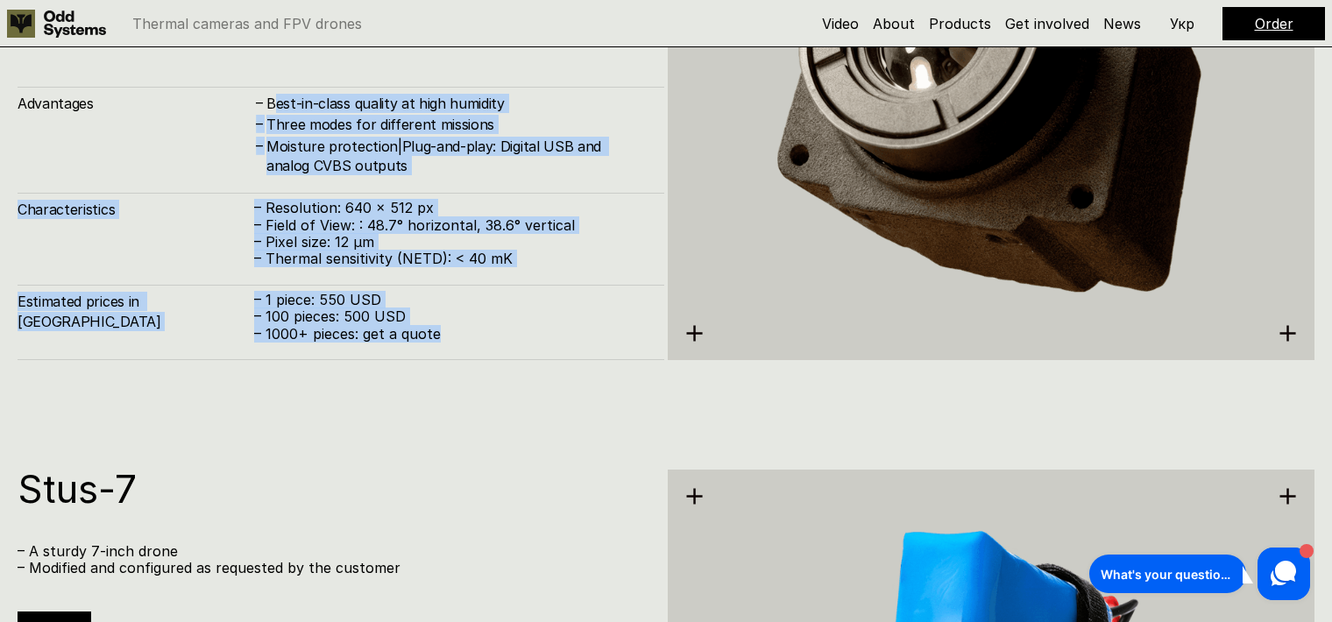
drag, startPoint x: 364, startPoint y: 344, endPoint x: 267, endPoint y: 75, distance: 286.0
click at [267, 75] on div "Kurbas-640ᵅ – our thermal camera Made in [GEOGRAPHIC_DATA], hardened by combat.…" at bounding box center [341, 104] width 647 height 512
click at [293, 94] on h4 "Best-in-class quality at high humidity" at bounding box center [456, 103] width 380 height 19
drag, startPoint x: 293, startPoint y: 94, endPoint x: 392, endPoint y: 286, distance: 215.9
click at [392, 113] on div "Best-in-class quality at high humidity" at bounding box center [456, 103] width 380 height 19
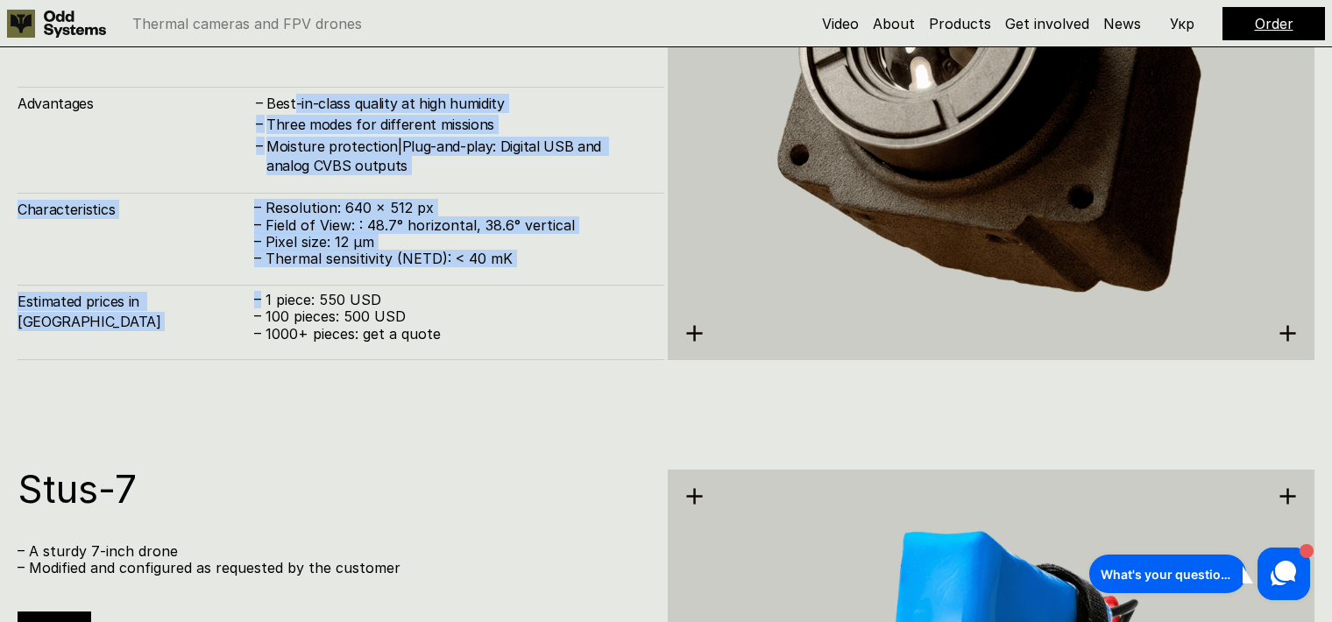
click at [392, 286] on div "Estimated prices in [GEOGRAPHIC_DATA] – 1 piece: 550 USD – 100 pieces: 500 USD …" at bounding box center [341, 322] width 647 height 75
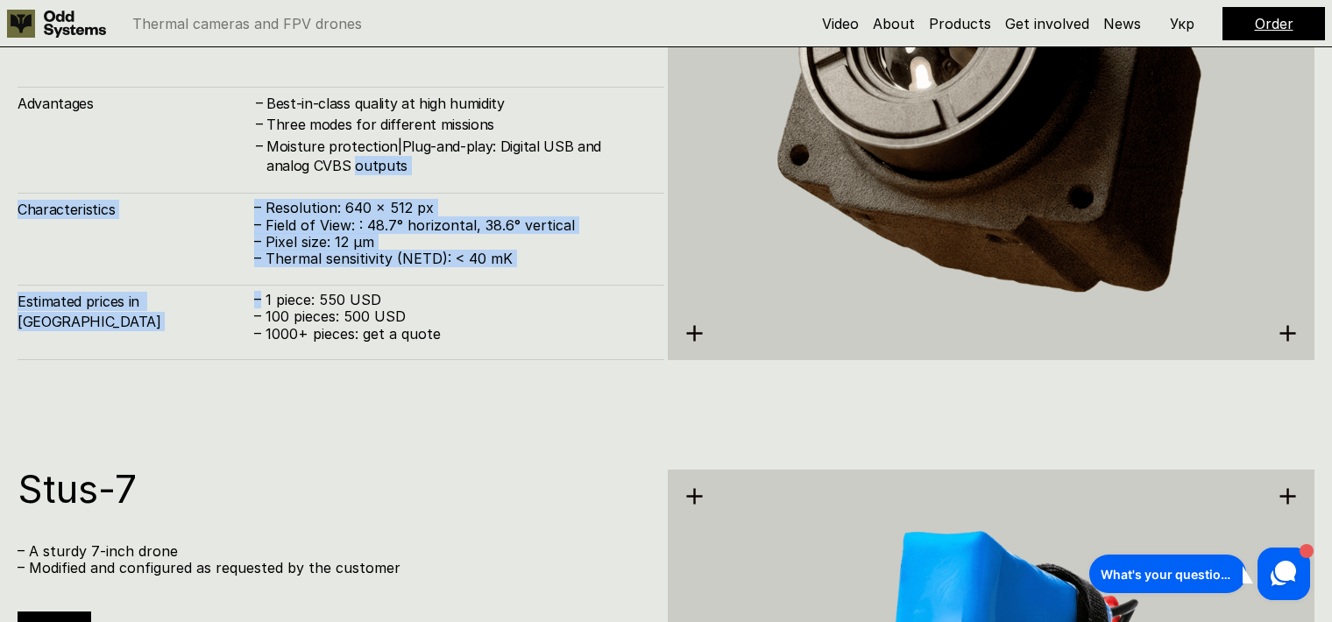
drag, startPoint x: 392, startPoint y: 286, endPoint x: 329, endPoint y: 145, distance: 154.5
click at [329, 145] on div "Advantages – Best-in-class quality at high humidity – Three modes for different…" at bounding box center [341, 223] width 647 height 273
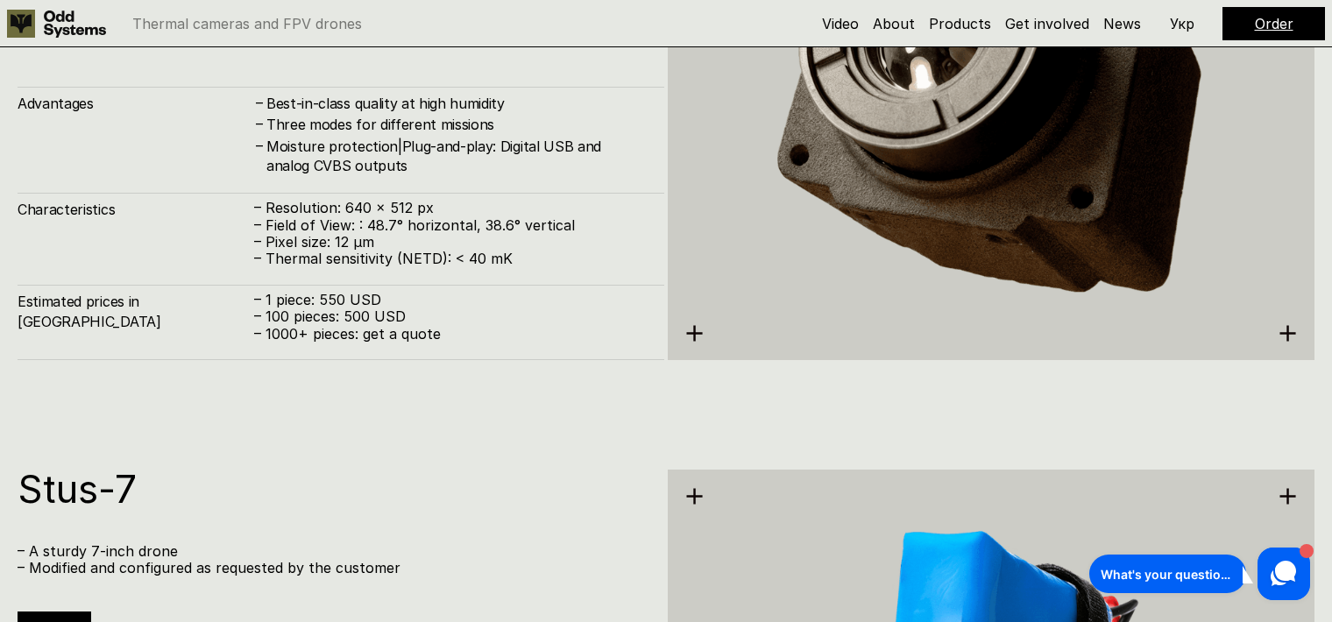
click at [329, 137] on h4 "Moisture protection|Plug-and-play: Digital USB and analog CVBS outputs" at bounding box center [456, 156] width 380 height 39
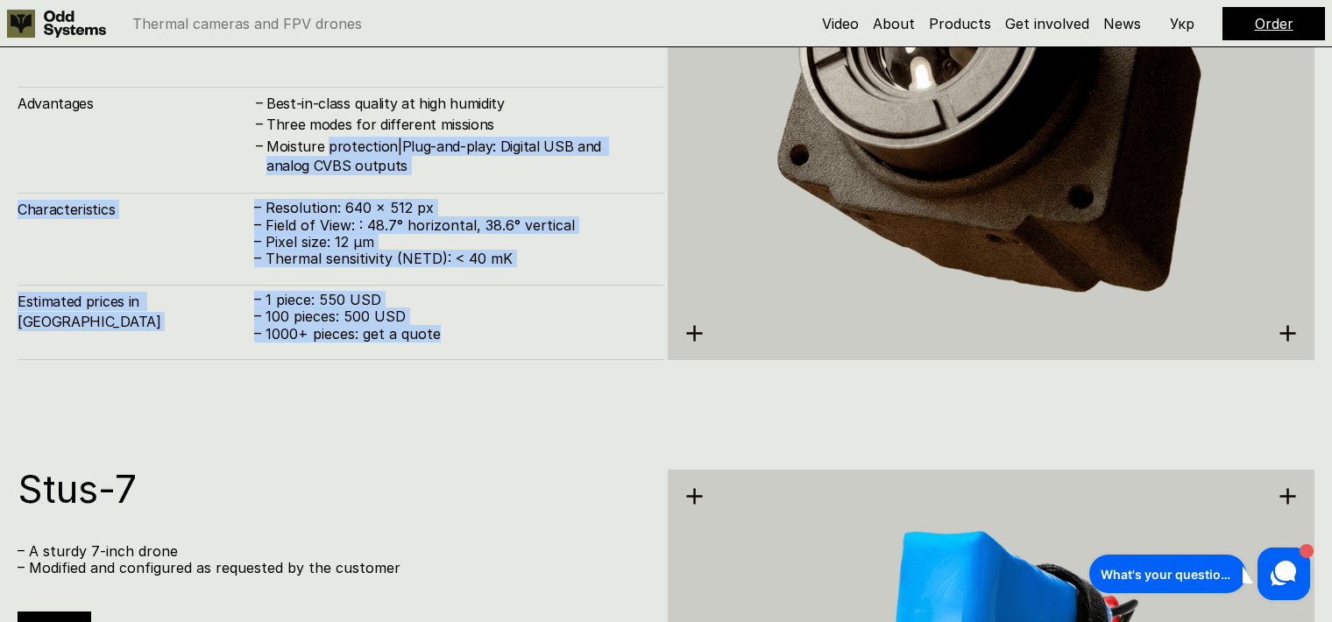
drag
click at [415, 176] on div "Moisture protection|Plug-and-play: Digital USB and analog CVBS outputs" at bounding box center [456, 156] width 380 height 39
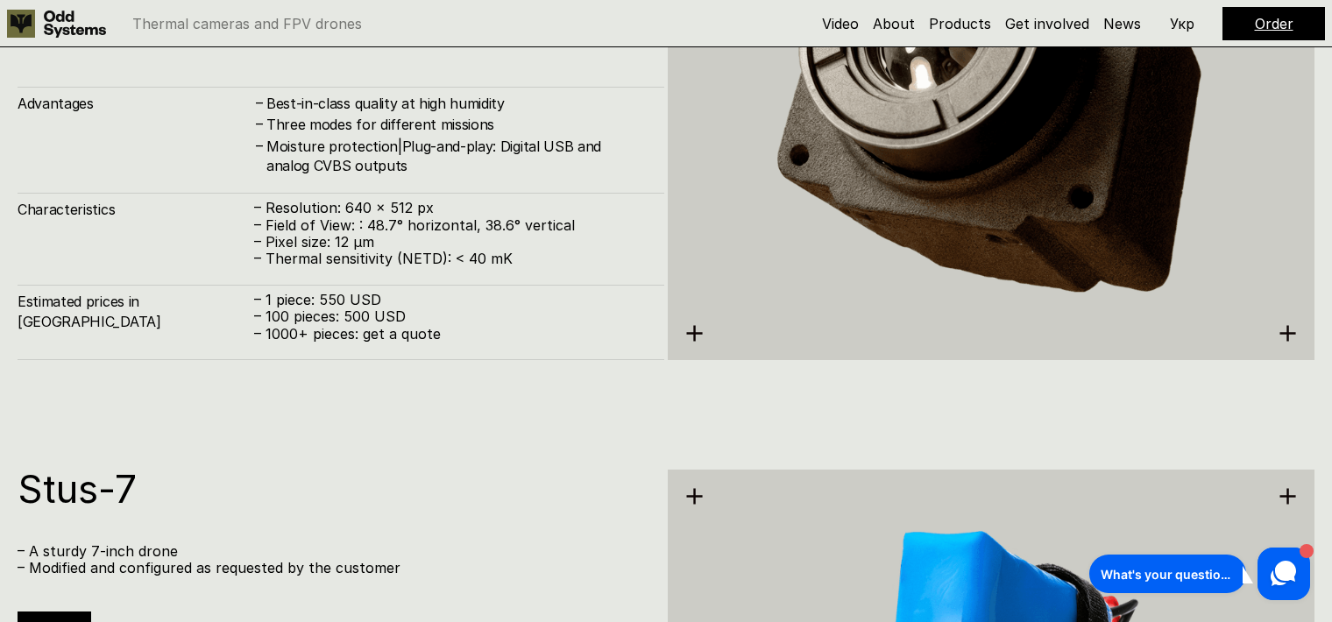
click at [415, 371] on div "Kurbas-640ᵅ – our thermal camera Made in [GEOGRAPHIC_DATA], hardened by combat.…" at bounding box center [666, 102] width 1332 height 622
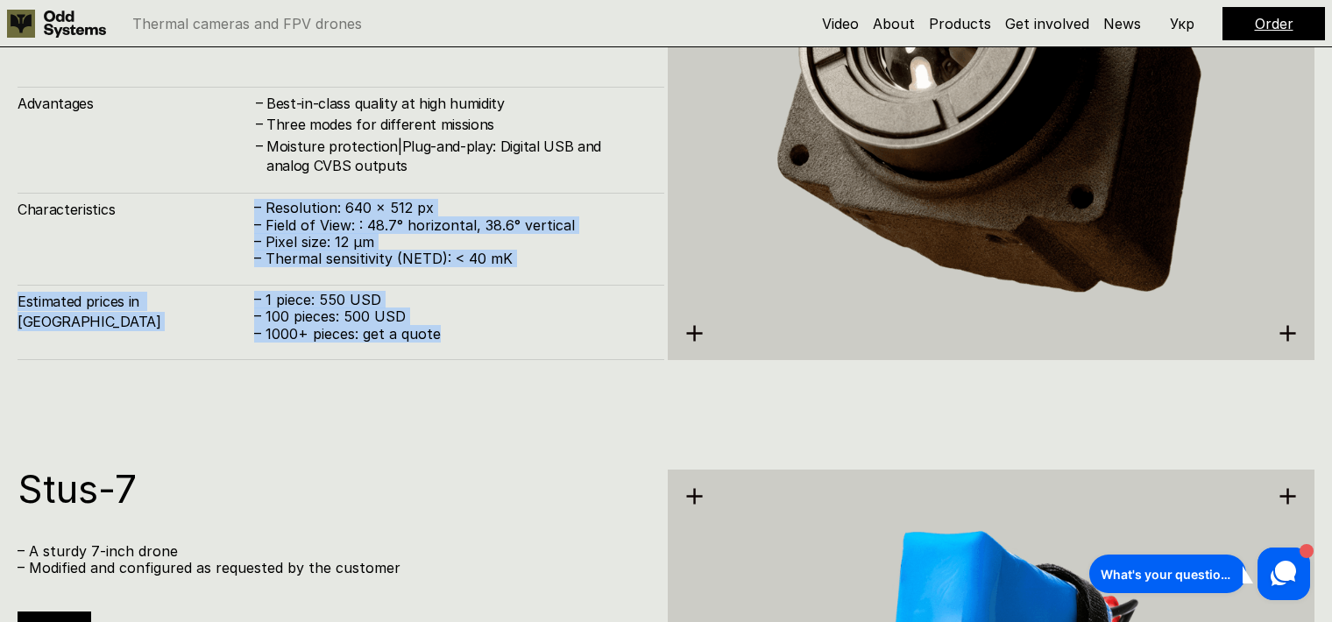
click at [320, 146] on div "Kurbas-640ᵅ – our thermal camera Made in [GEOGRAPHIC_DATA], hardened by combat.…" at bounding box center [666, 102] width 1332 height 622
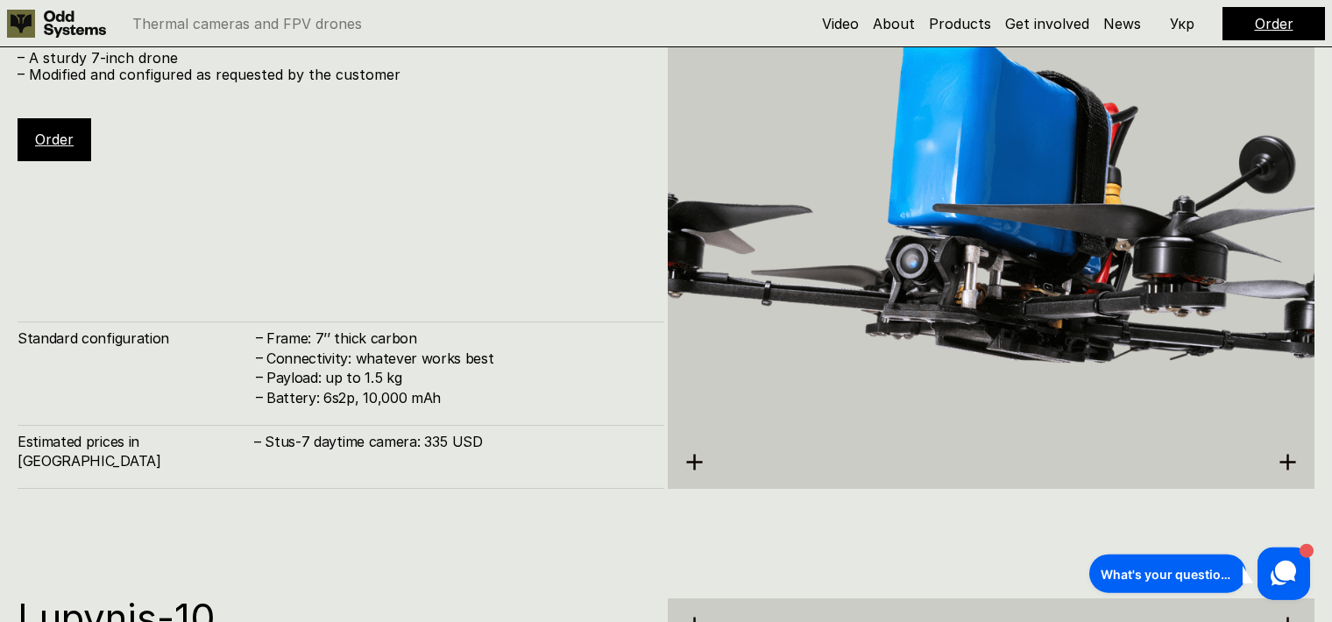
scroll to position [3834, 0]
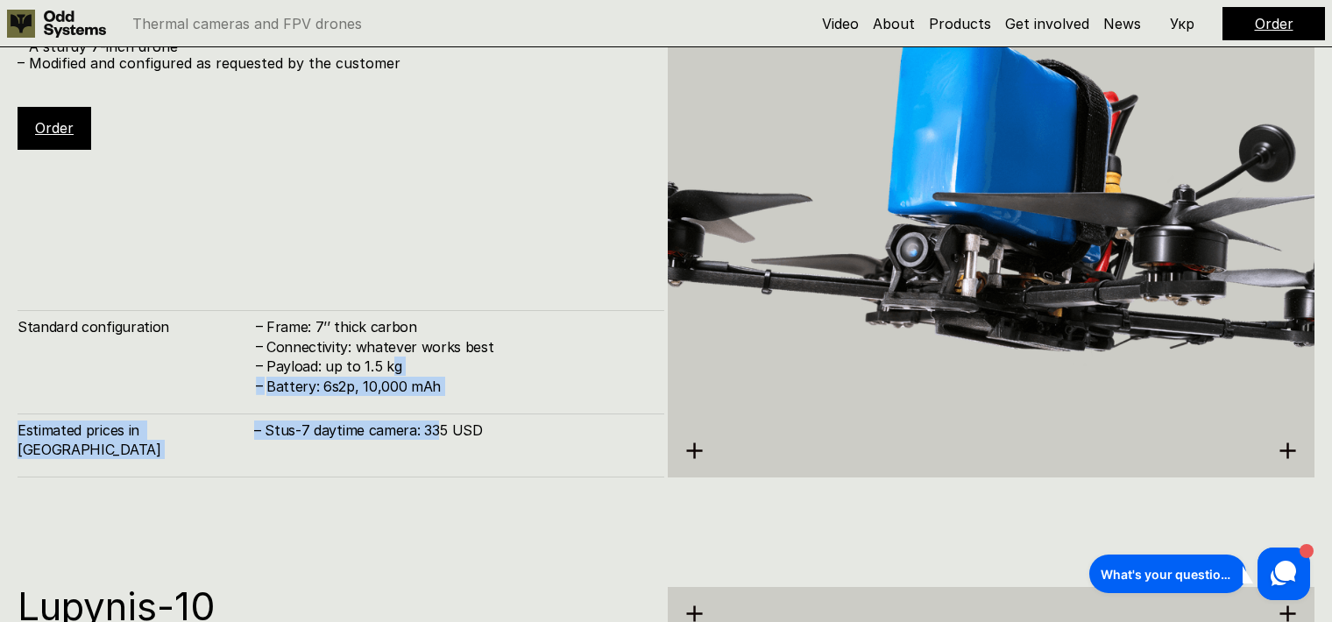
click at [435, 376] on div "Payload: up to 1.5 kg" at bounding box center [456, 366] width 380 height 19
click at [435, 440] on h4 "– Stus-7 daytime camera: 335 USD" at bounding box center [450, 429] width 392 height 19
click at [384, 350] on div "Standard configuration – Frame: 7’’ thick carbon – Connectivity: whatever works…" at bounding box center [341, 393] width 647 height 166
click at [384, 336] on h4 "Frame: 7’’ thick carbon" at bounding box center [456, 326] width 380 height 19
click at [426, 336] on div "Frame: 7’’ thick carbon" at bounding box center [456, 326] width 380 height 19
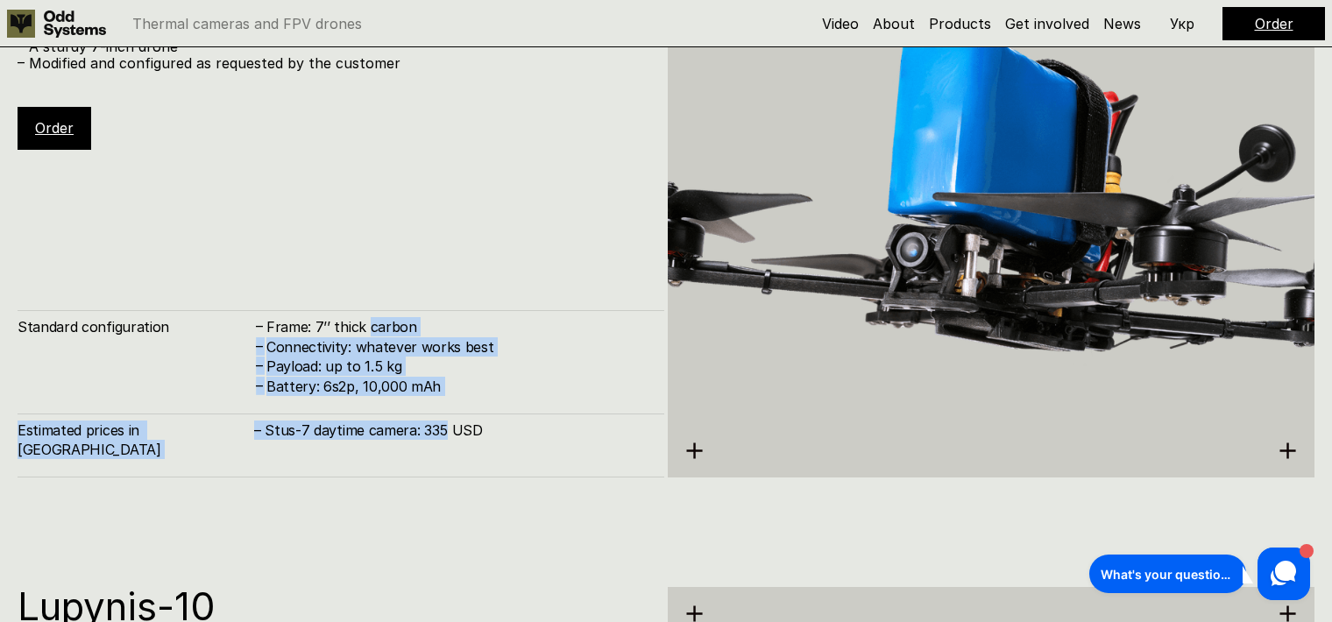
click at [426, 440] on h4 "– Stus-7 daytime camera: 335 USD" at bounding box center [450, 429] width 392 height 19
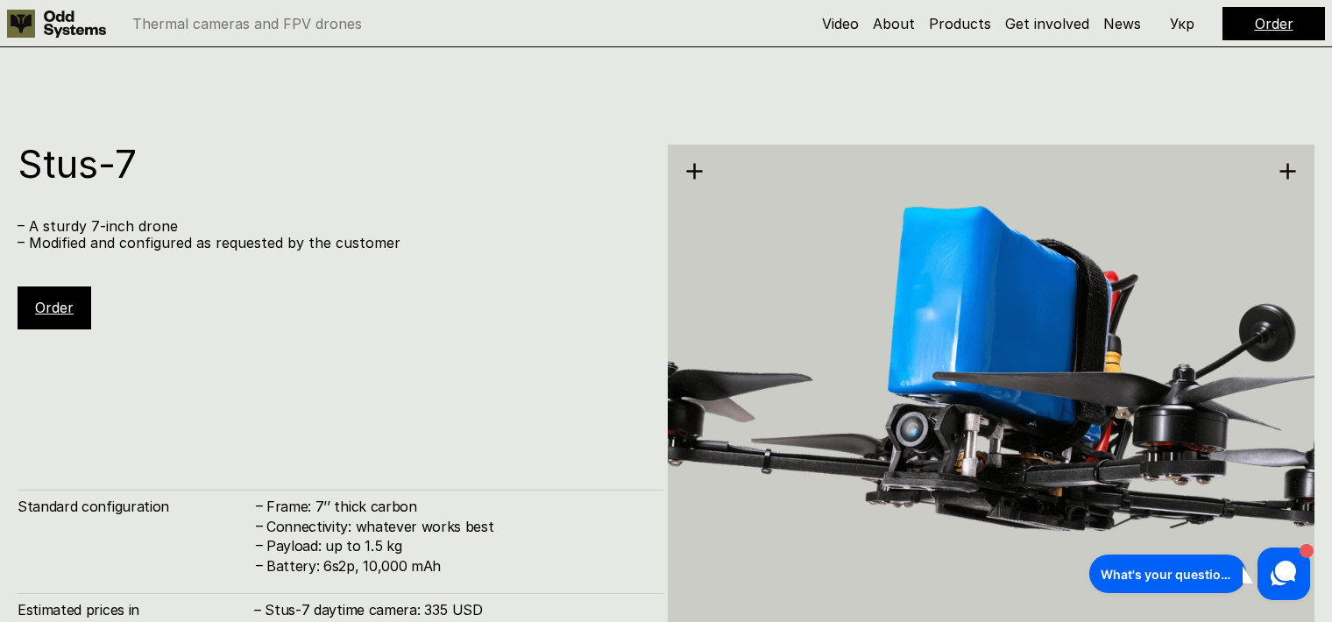
scroll to position [3633, 0]
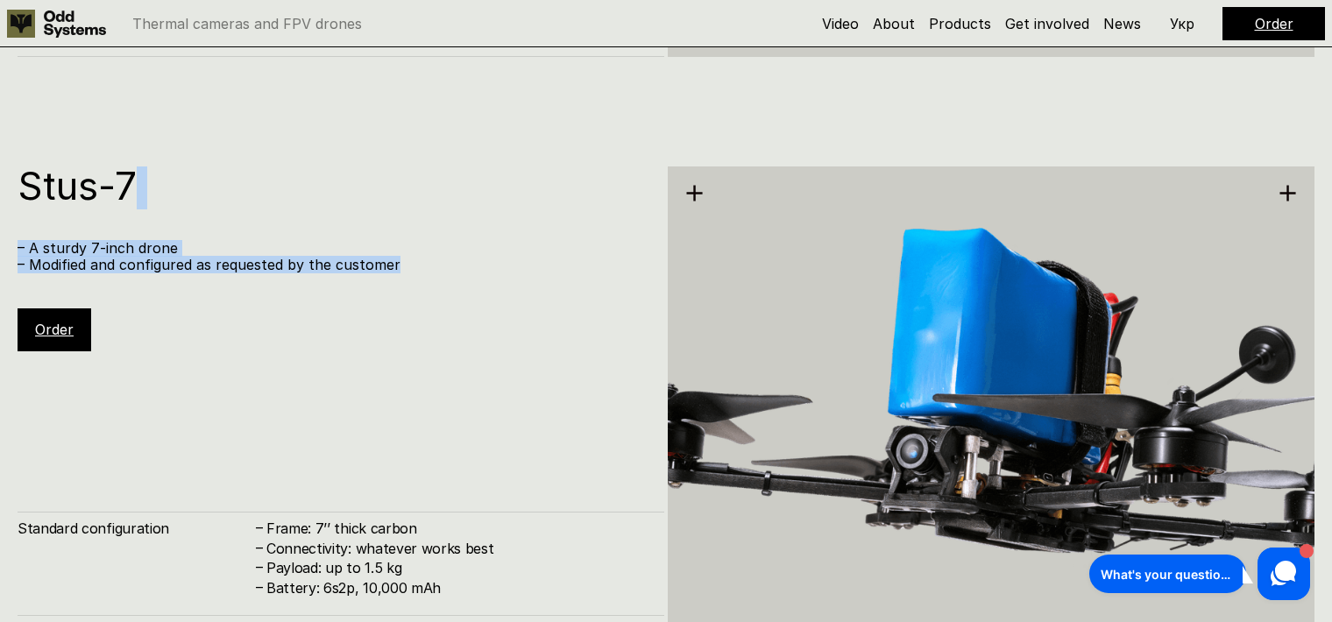
click at [331, 299] on div "Stus-7 – A sturdy 7-inch drone – Modified and configured as requested by the cu…" at bounding box center [341, 258] width 647 height 185
click at [303, 221] on div "Stus-7 – A sturdy 7-inch drone – Modified and configured as requested by the cu…" at bounding box center [341, 258] width 647 height 185
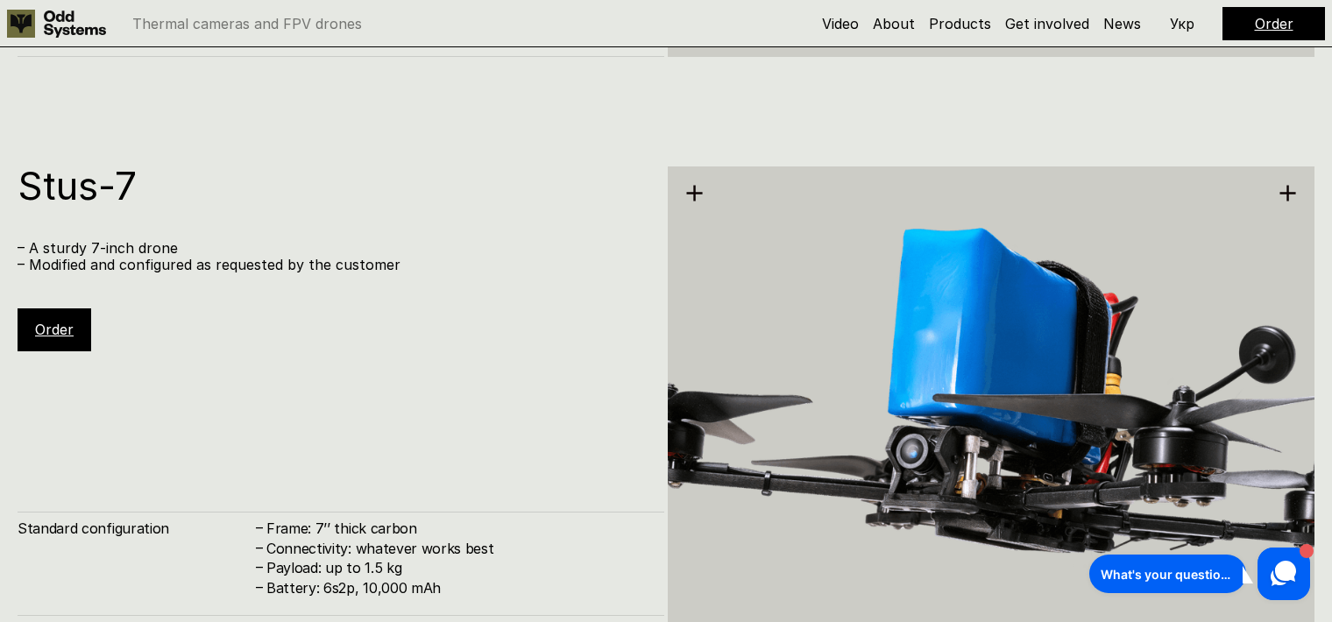
click at [303, 221] on div "Stus-7 – A sturdy 7-inch drone – Modified and configured as requested by the cu…" at bounding box center [341, 258] width 647 height 185
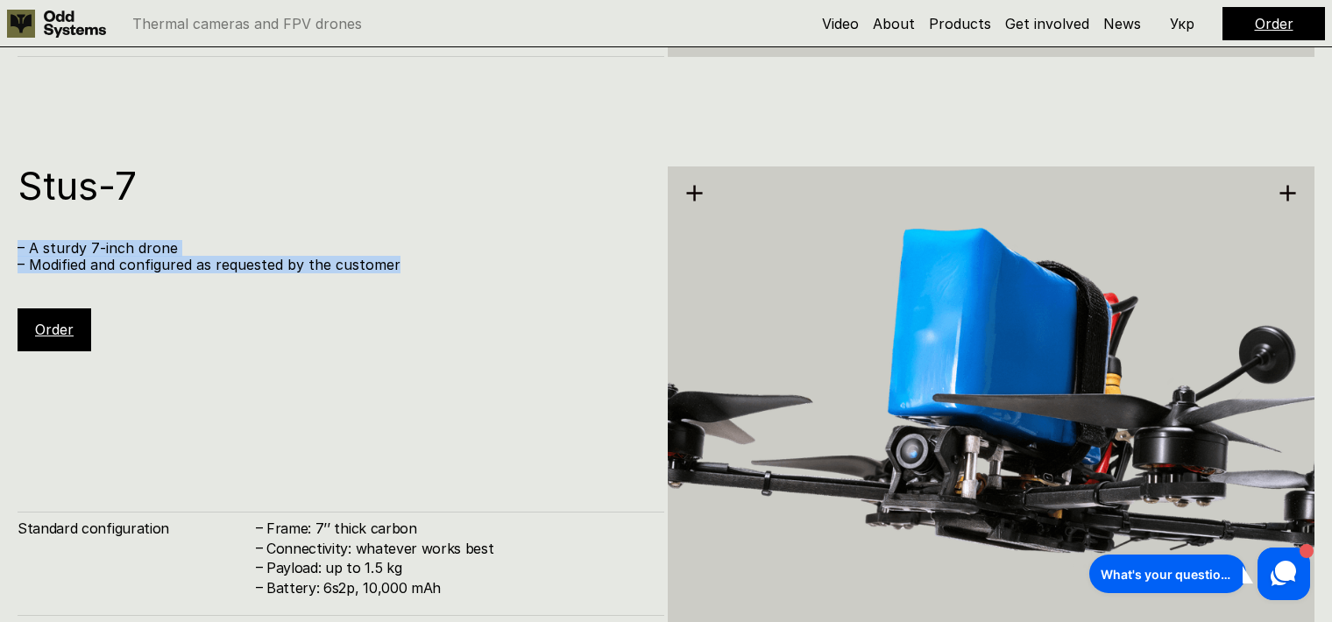
click at [370, 314] on div "Stus-7 – A sturdy 7-inch drone – Modified and configured as requested by the cu…" at bounding box center [341, 258] width 647 height 185
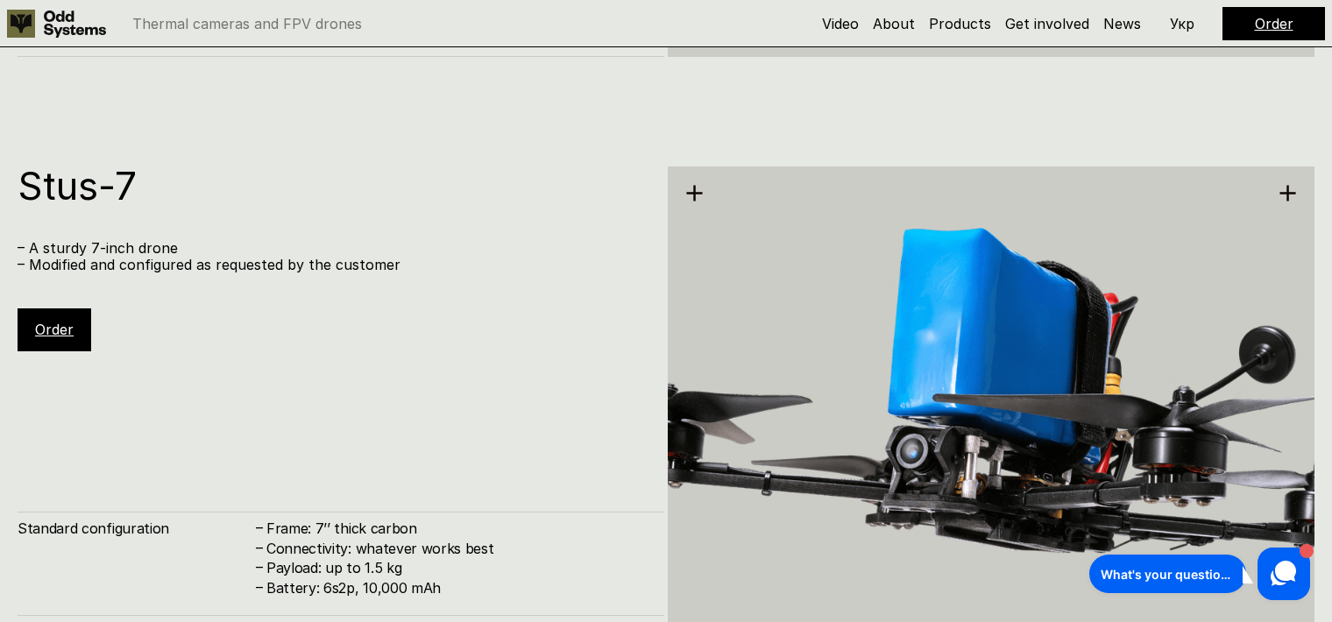
click at [370, 314] on div "Stus-7 – A sturdy 7-inch drone – Modified and configured as requested by the cu…" at bounding box center [341, 258] width 647 height 185
click at [309, 166] on div "Stus-7 – A sturdy 7-inch drone – Modified and configured as requested by the cu…" at bounding box center [341, 258] width 647 height 185
click at [307, 147] on div "Stus-7 – A sturdy 7-inch drone – Modified and configured as requested by the cu…" at bounding box center [666, 421] width 1332 height 622
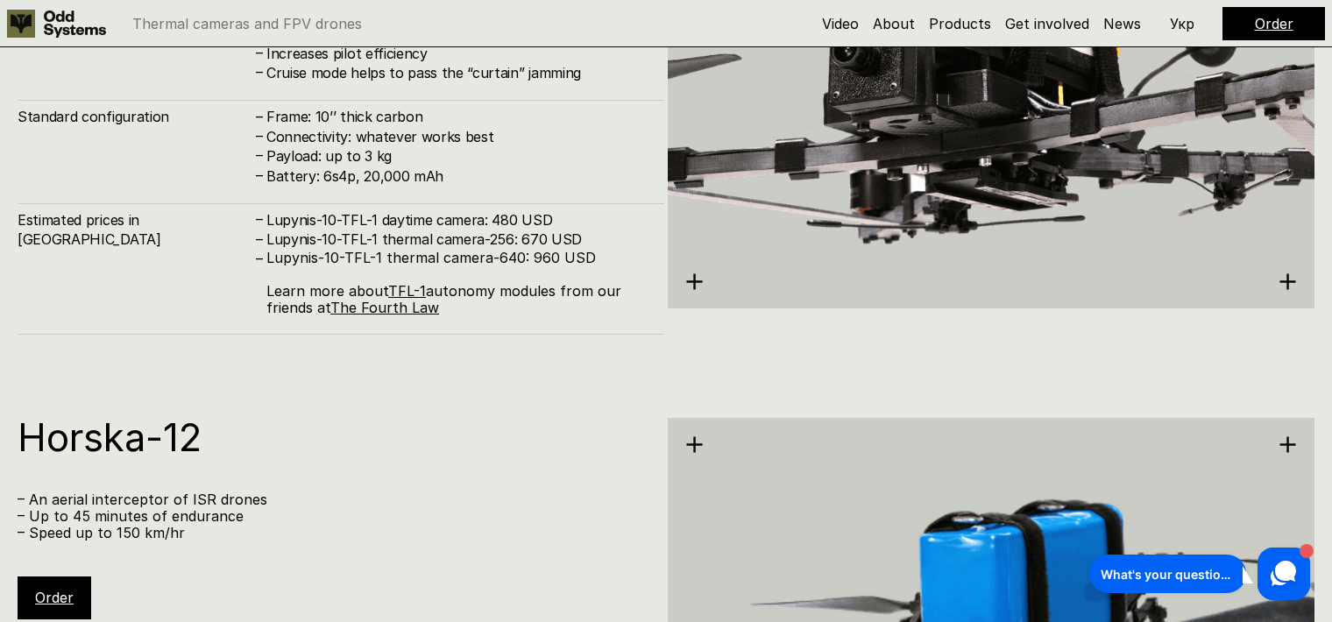
scroll to position [5046, 0]
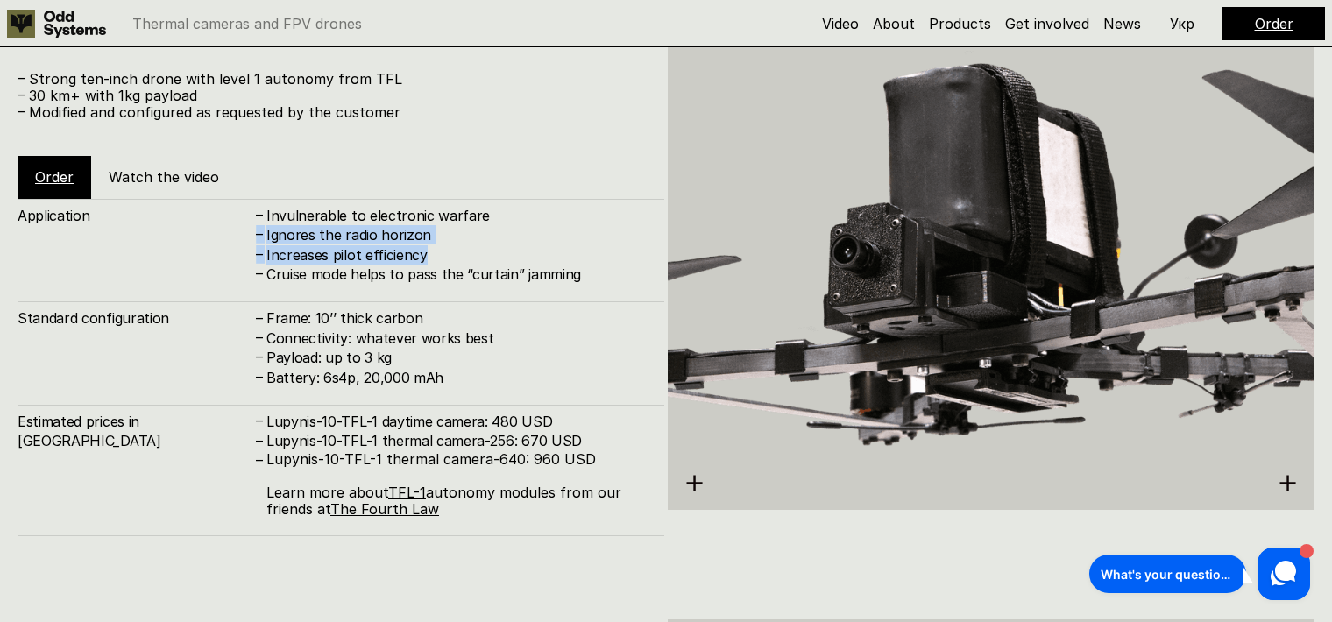
click at [529, 225] on div "Invulnerable to electronic warfare" at bounding box center [456, 215] width 380 height 19
click at [529, 259] on h4 "Increases pilot efficiency" at bounding box center [456, 254] width 380 height 19
click at [518, 245] on div "Increases pilot efficiency" at bounding box center [456, 254] width 380 height 19
click at [518, 240] on h4 "Ignores the radio horizon" at bounding box center [456, 234] width 380 height 19
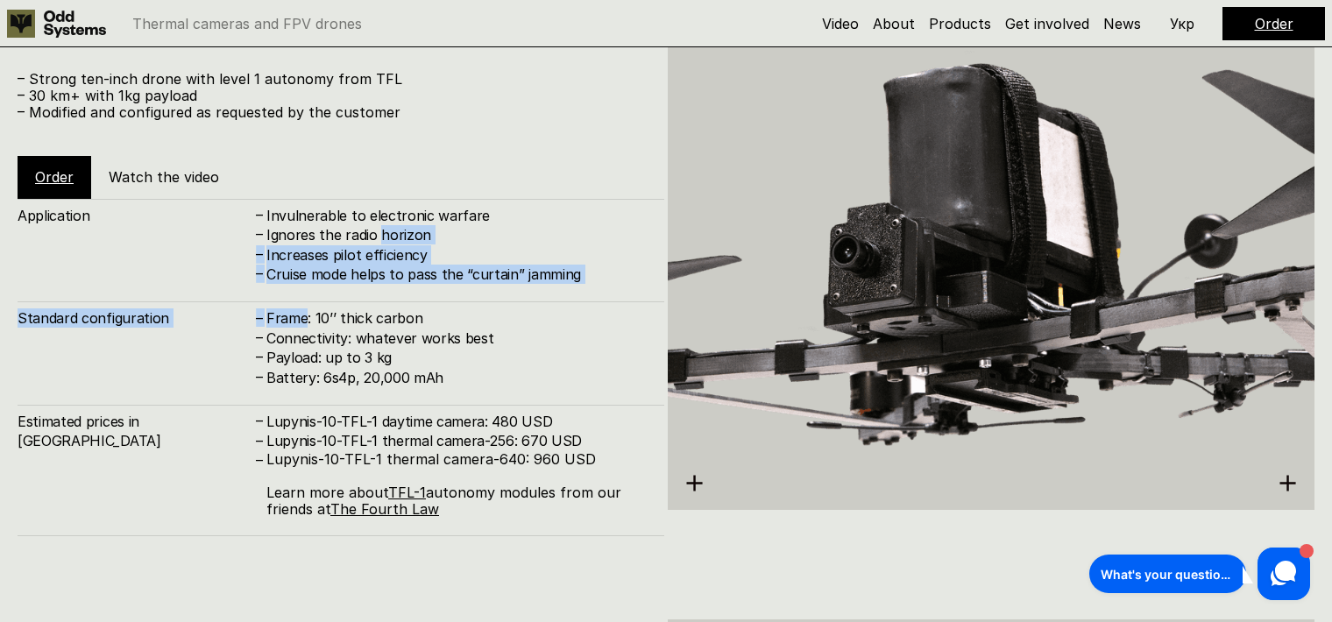
click at [540, 244] on div "Ignores the radio horizon" at bounding box center [456, 234] width 380 height 19
click at [540, 304] on div "Standard configuration – Frame: 10’’ thick carbon – Connectivity: whatever work…" at bounding box center [341, 344] width 647 height 86
click at [517, 227] on div "Application – Invulnerable to electronic warfare – Ignores the radio horizon – …" at bounding box center [341, 367] width 647 height 337
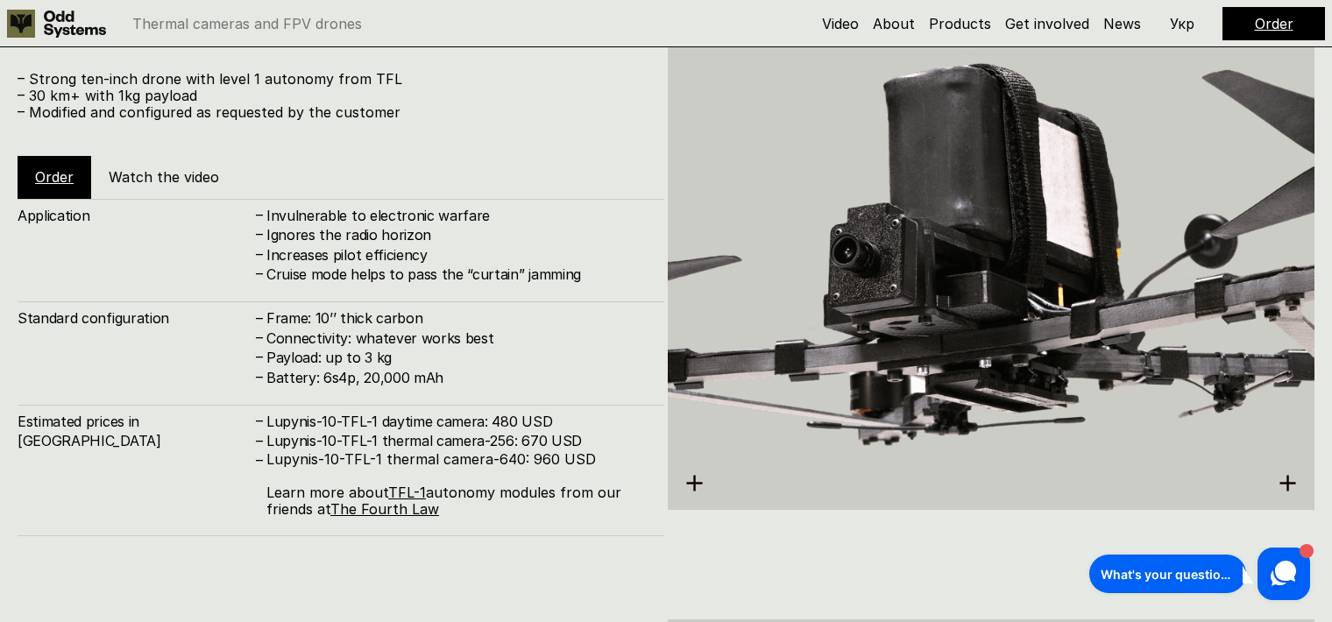
click at [515, 222] on h4 "Invulnerable to electronic warfare" at bounding box center [456, 215] width 380 height 19
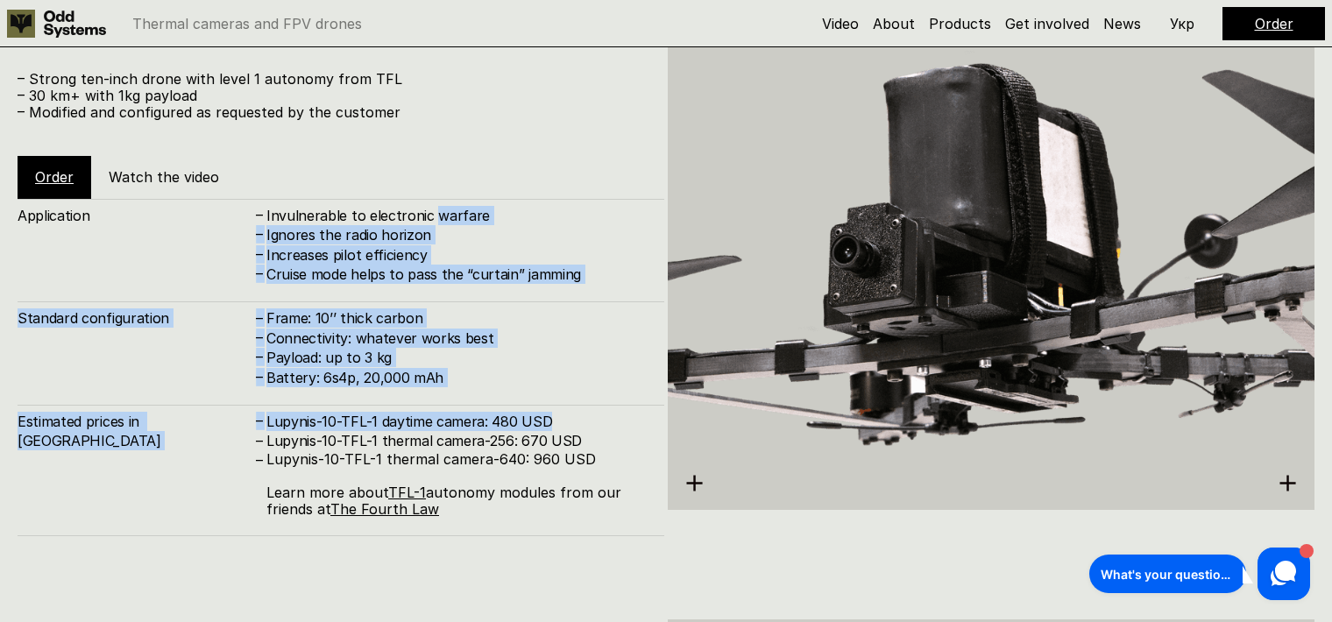
click at [540, 225] on div "Invulnerable to electronic warfare" at bounding box center [456, 215] width 380 height 19
click at [540, 422] on h4 "Lupynis-10-TFL-1 daytime camera: 480 USD" at bounding box center [456, 421] width 380 height 19
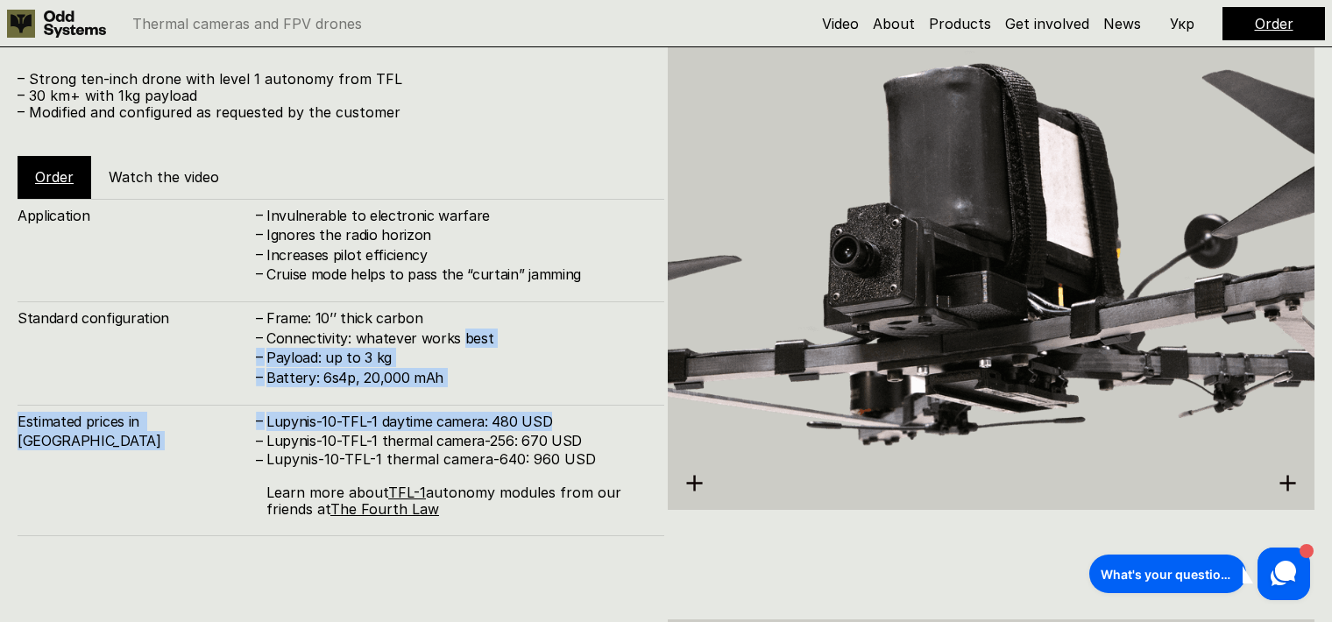
click at [487, 412] on div "Lupynis-10-TFL-1 daytime camera: 480 USD" at bounding box center [456, 421] width 380 height 19
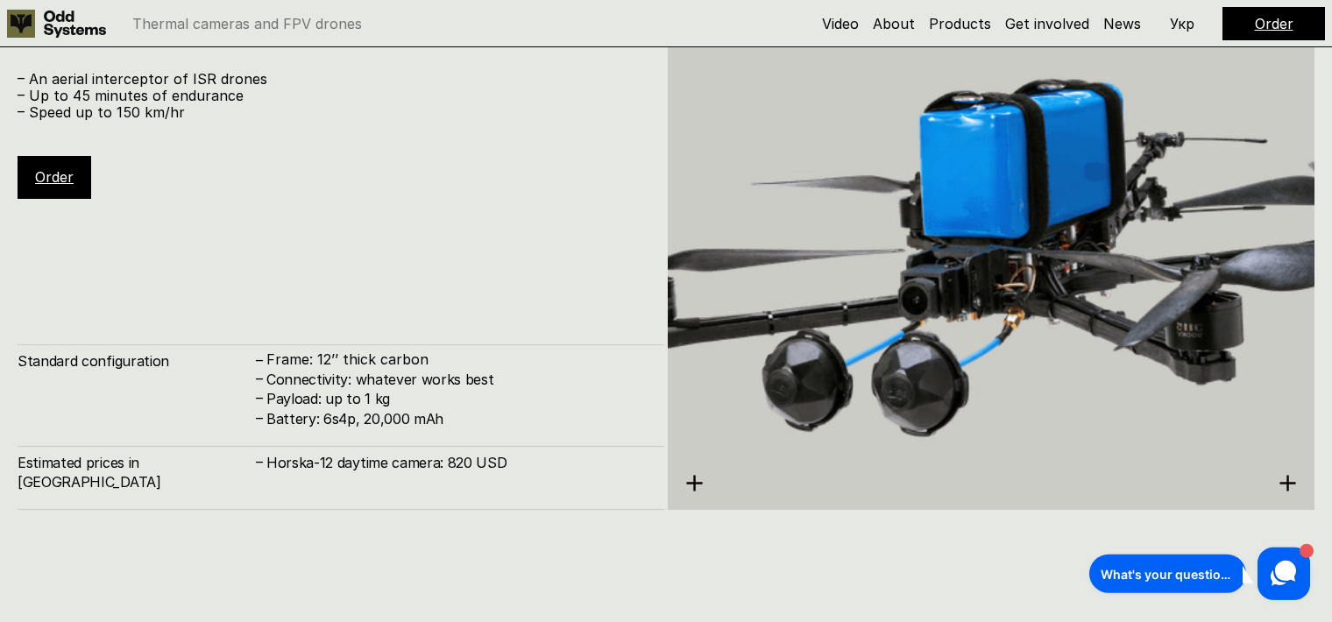
scroll to position [5752, 0]
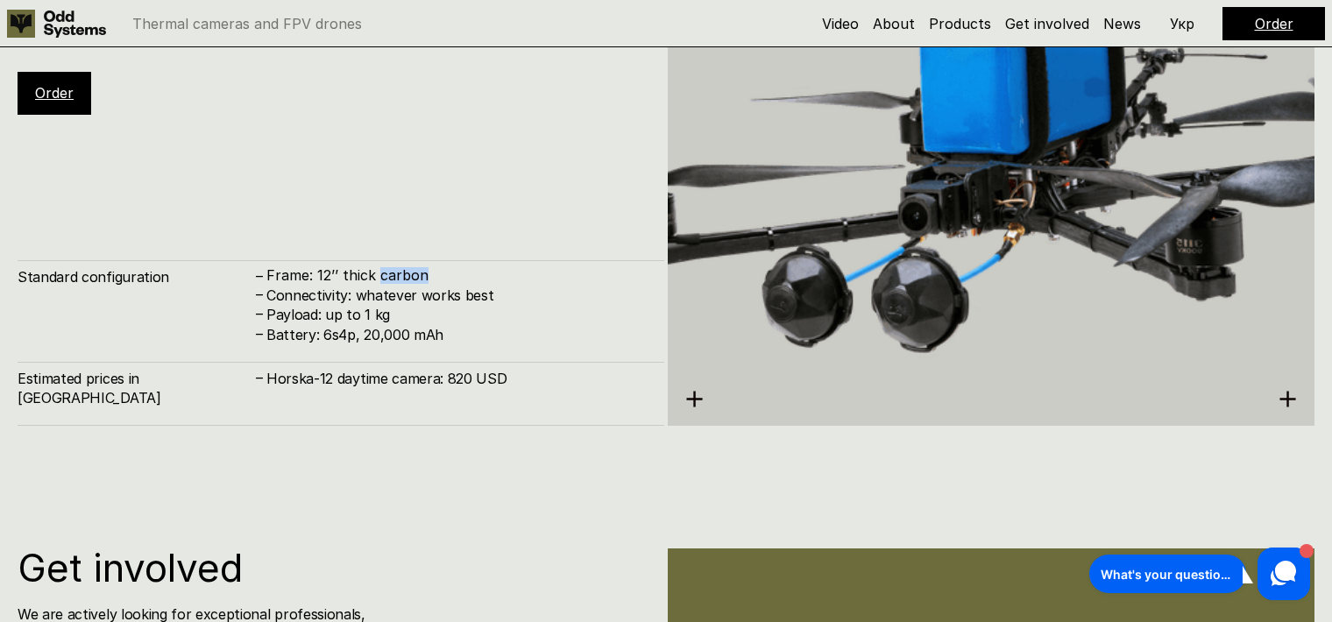
click at [479, 284] on p "Frame: 12’’ thick carbon" at bounding box center [456, 275] width 380 height 17
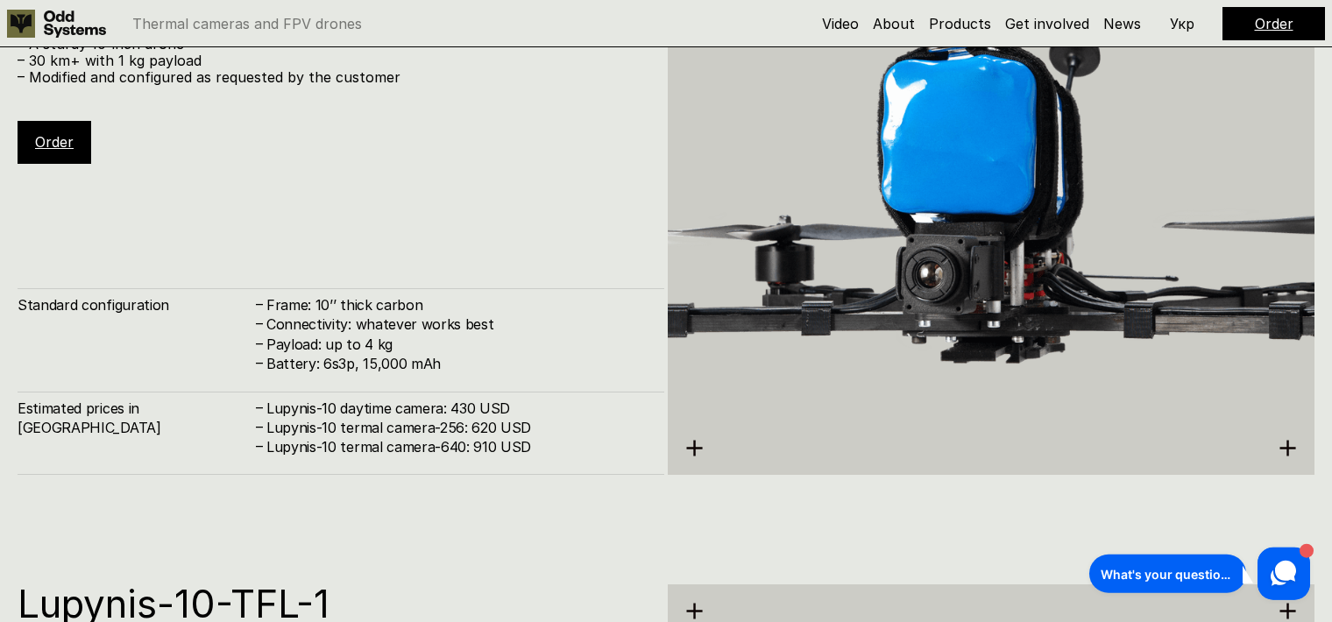
scroll to position [4339, 0]
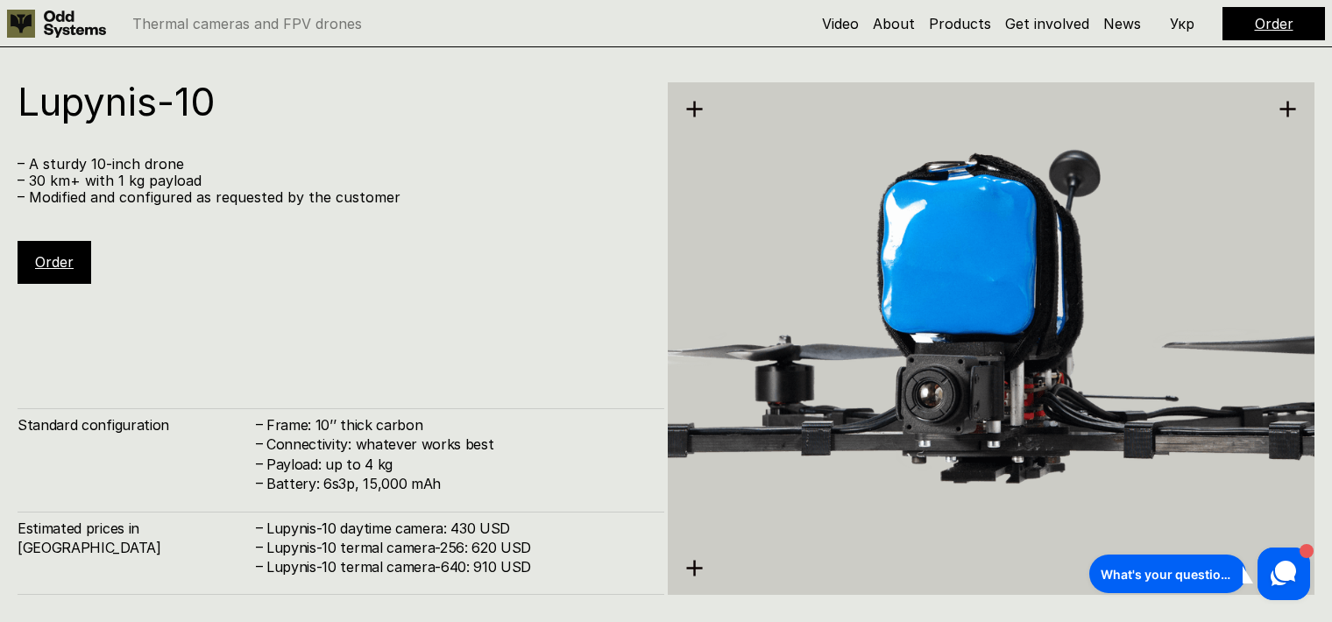
drag, startPoint x: 479, startPoint y: 288, endPoint x: 477, endPoint y: 220, distance: 68.4
click at [477, 219] on div "Lupynis-10 – A sturdy 10-inch drone – 30 km+ with 1 kg payload – Modified and c…" at bounding box center [341, 182] width 647 height 201
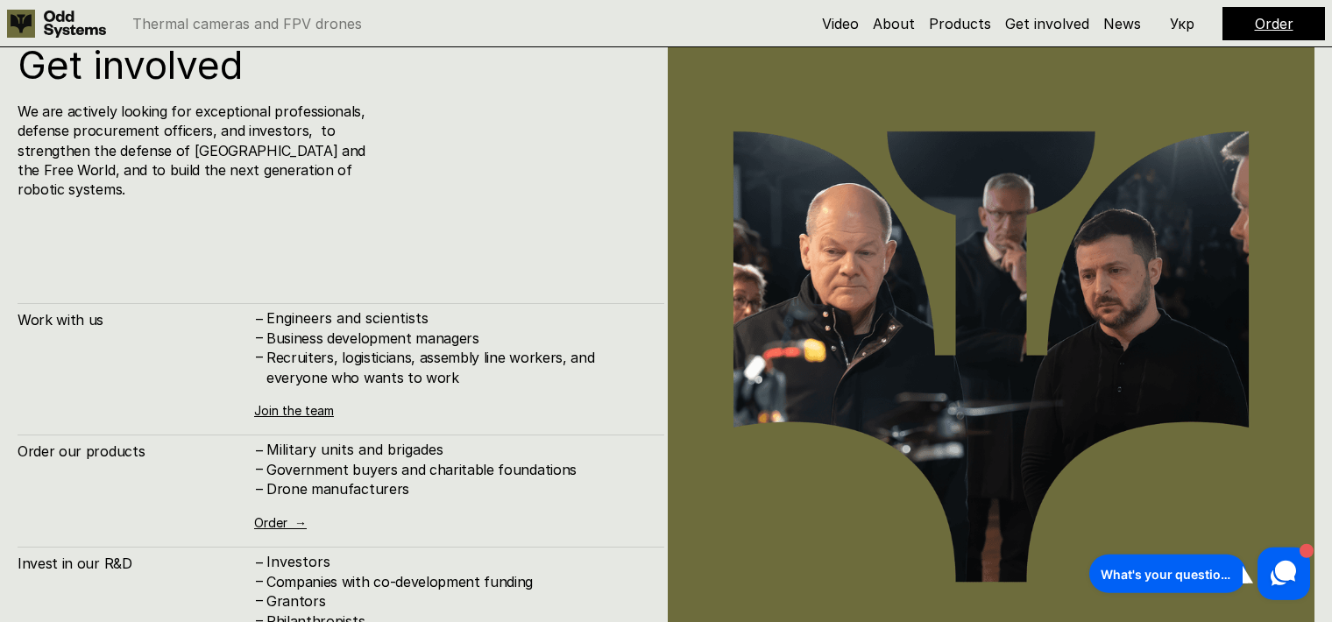
scroll to position [6257, 0]
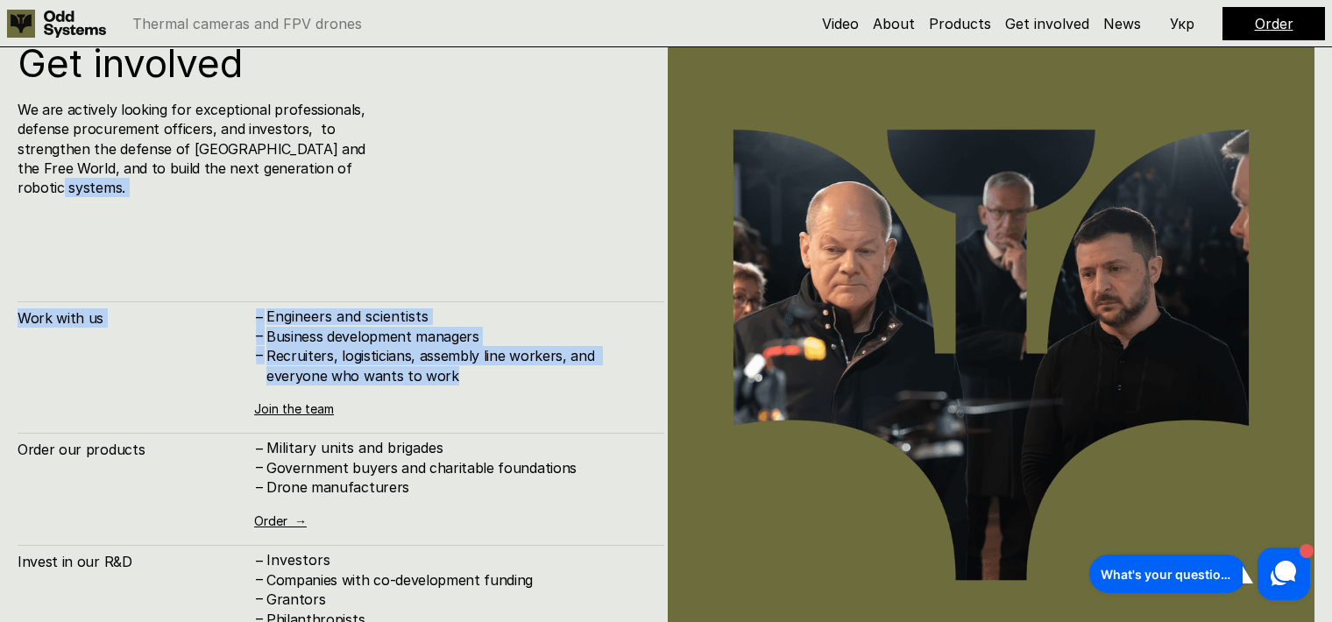
drag, startPoint x: 459, startPoint y: 303, endPoint x: 478, endPoint y: 349, distance: 49.5
click at [478, 349] on div "Get involved We are actively looking for exceptional professionals, defense pro…" at bounding box center [341, 414] width 647 height 741
click at [478, 349] on h4 "Recruiters, logisticians, assembly line workers, and everyone who wants to work" at bounding box center [456, 365] width 380 height 39
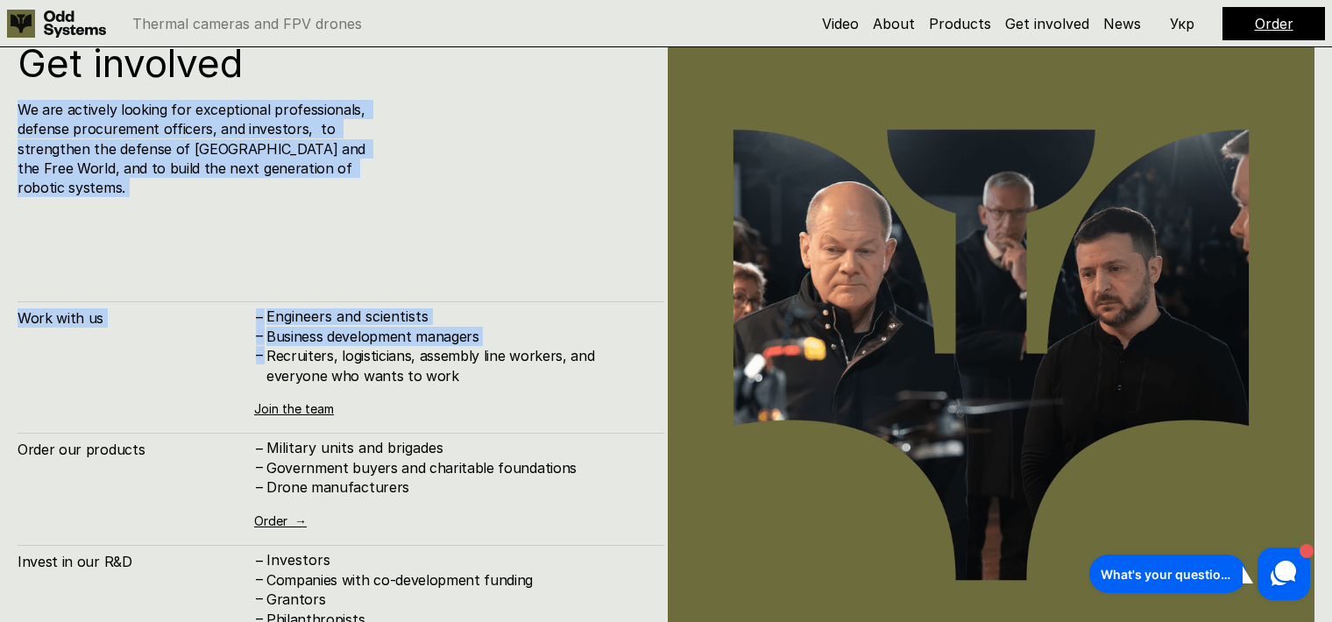
drag, startPoint x: 478, startPoint y: 349, endPoint x: 342, endPoint y: 87, distance: 295.4
click at [342, 346] on div "Recruiters, logisticians, assembly line workers, and everyone who wants to work" at bounding box center [456, 365] width 380 height 39
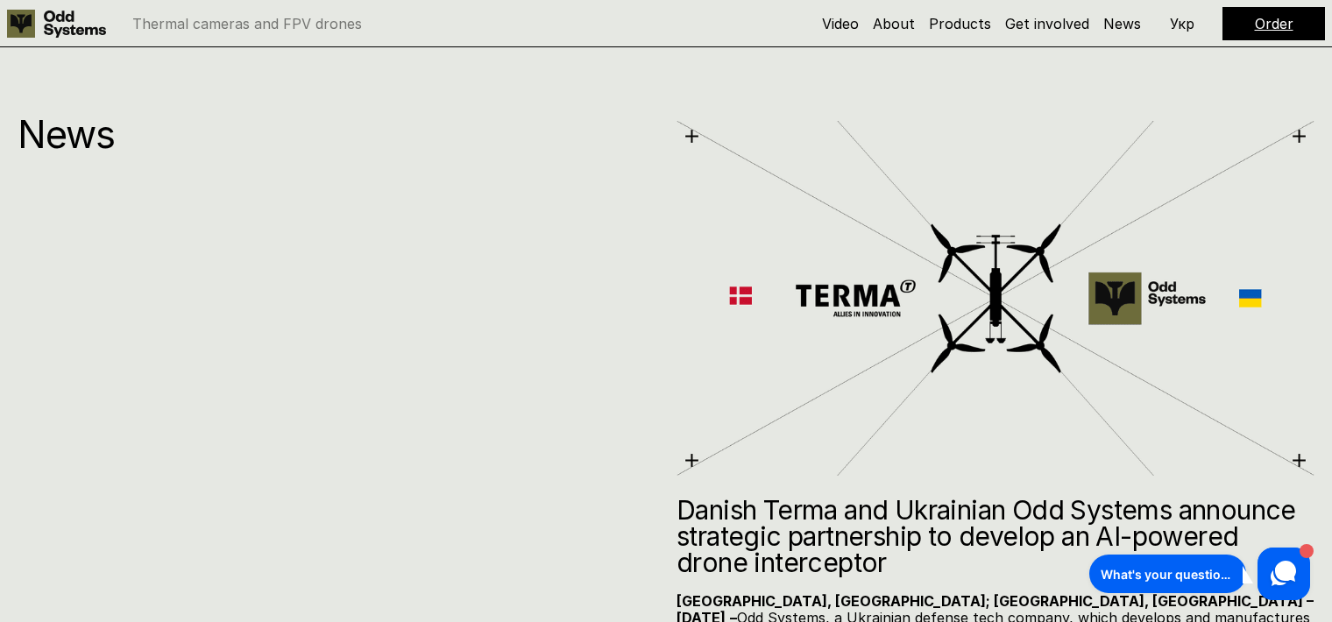
scroll to position [7717, 0]
